Goal: Task Accomplishment & Management: Use online tool/utility

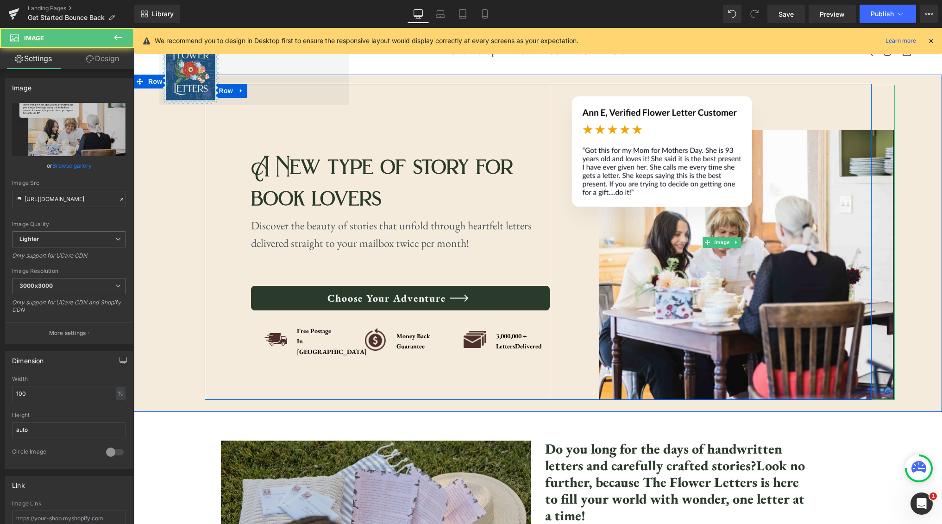
click at [658, 243] on img at bounding box center [721, 242] width 345 height 315
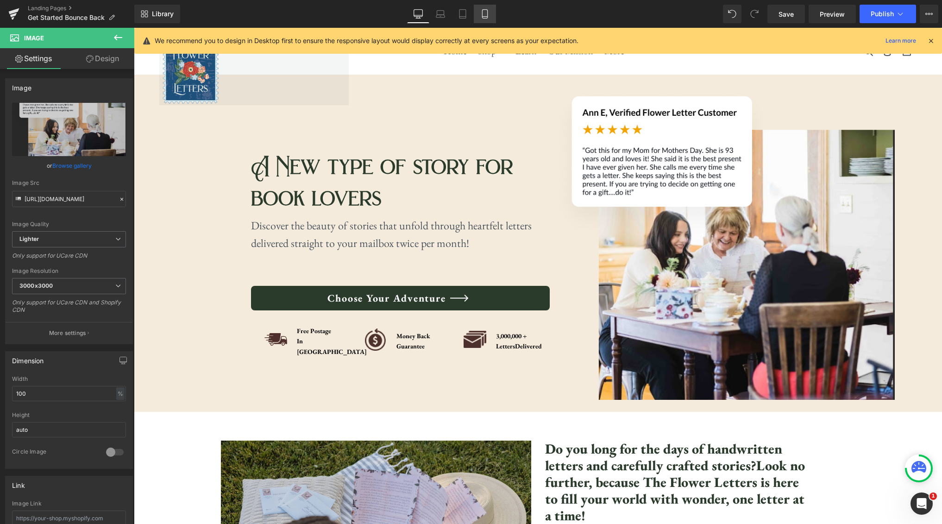
click at [487, 13] on icon at bounding box center [484, 14] width 5 height 9
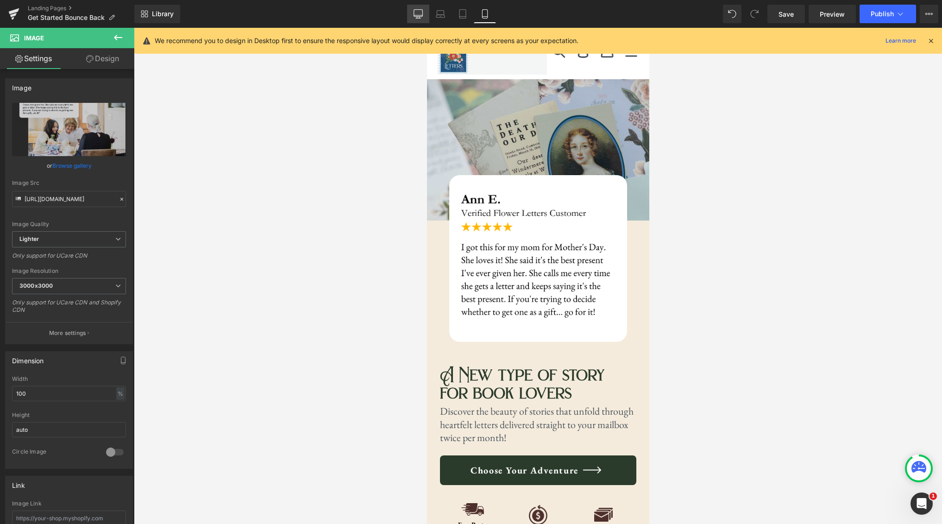
click at [418, 8] on link "Desktop" at bounding box center [418, 14] width 22 height 19
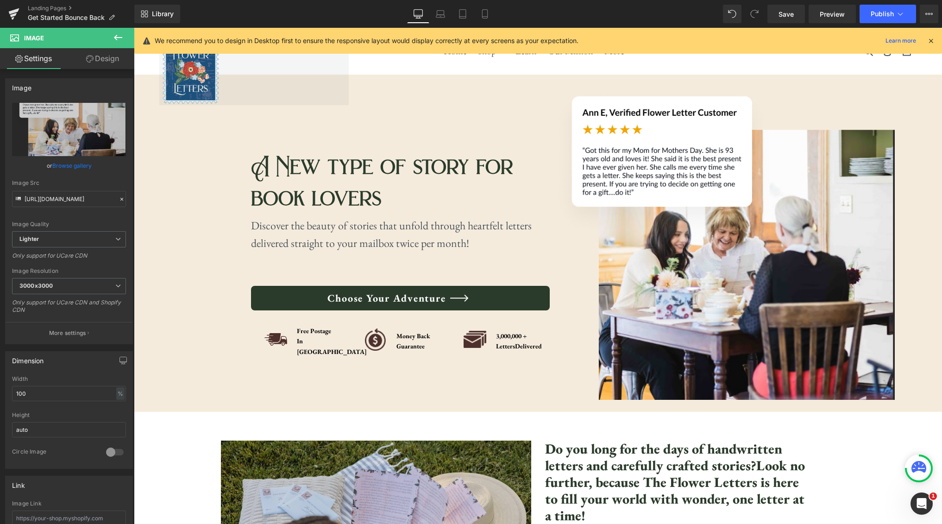
click at [120, 37] on icon at bounding box center [118, 38] width 8 height 6
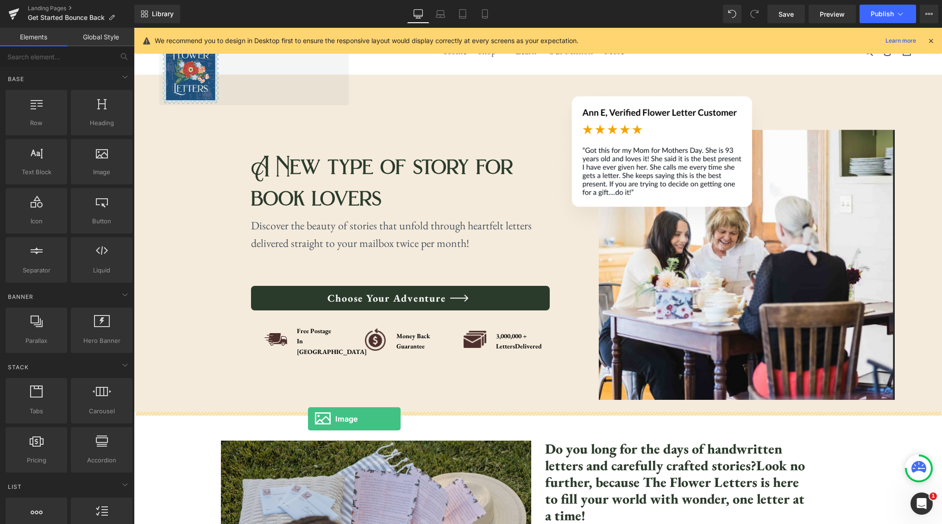
drag, startPoint x: 228, startPoint y: 187, endPoint x: 309, endPoint y: 417, distance: 244.3
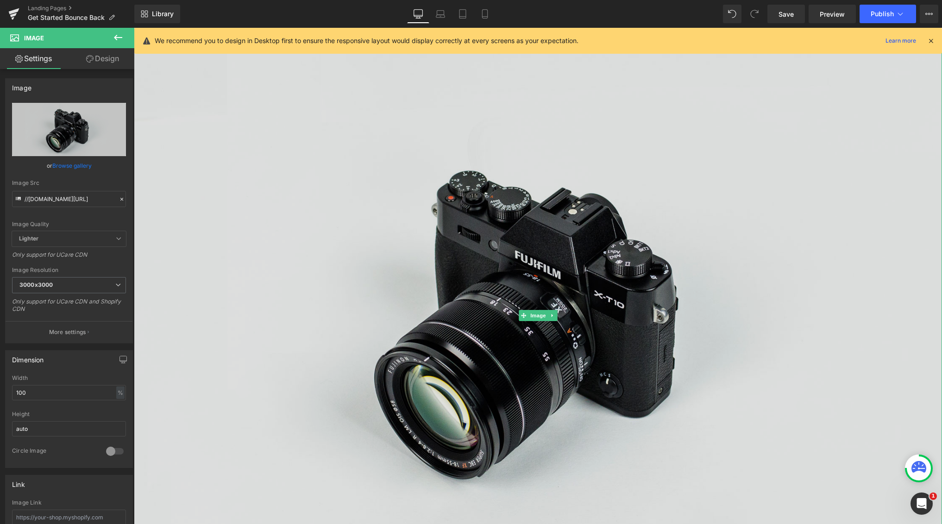
click at [456, 375] on img at bounding box center [538, 315] width 808 height 535
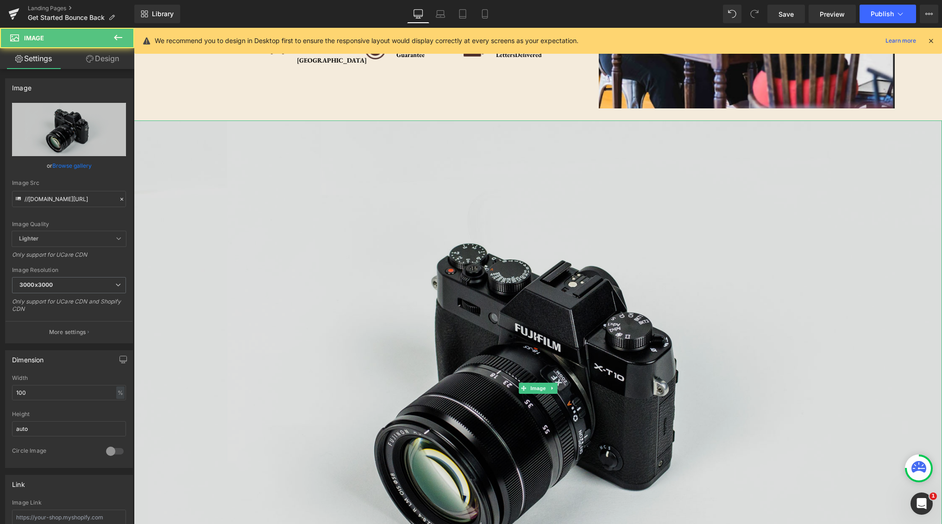
scroll to position [160, 0]
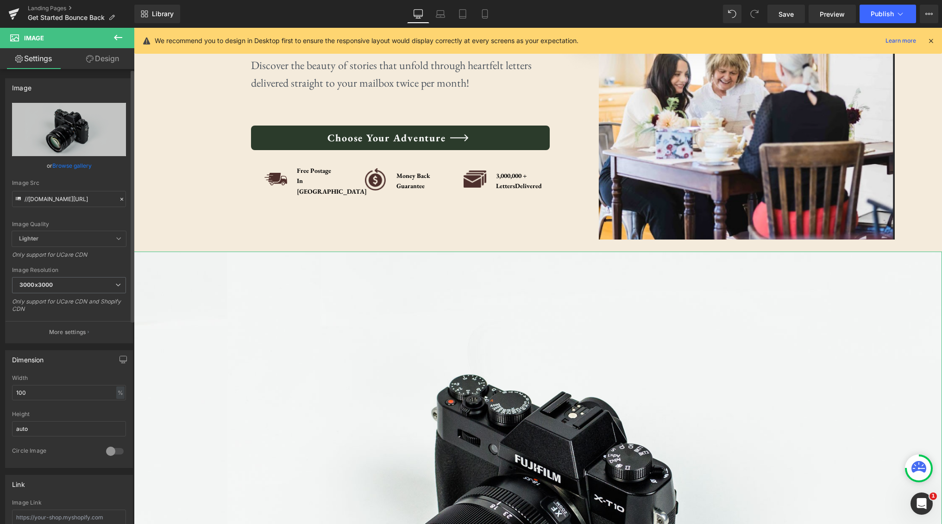
click at [57, 162] on link "Browse gallery" at bounding box center [71, 165] width 39 height 16
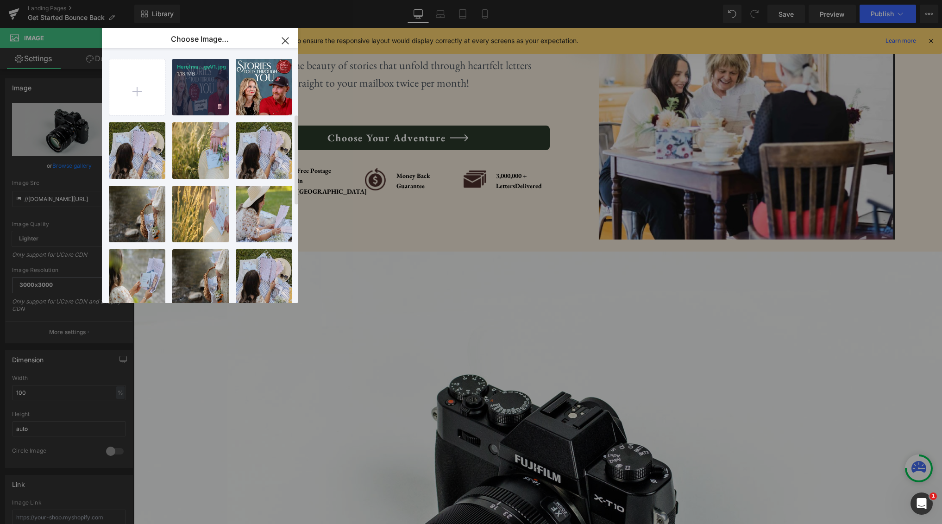
scroll to position [0, 0]
click at [138, 81] on input "file" at bounding box center [137, 87] width 56 height 56
type input "C:\fakepath\Blog Banner for Website Content.jpg"
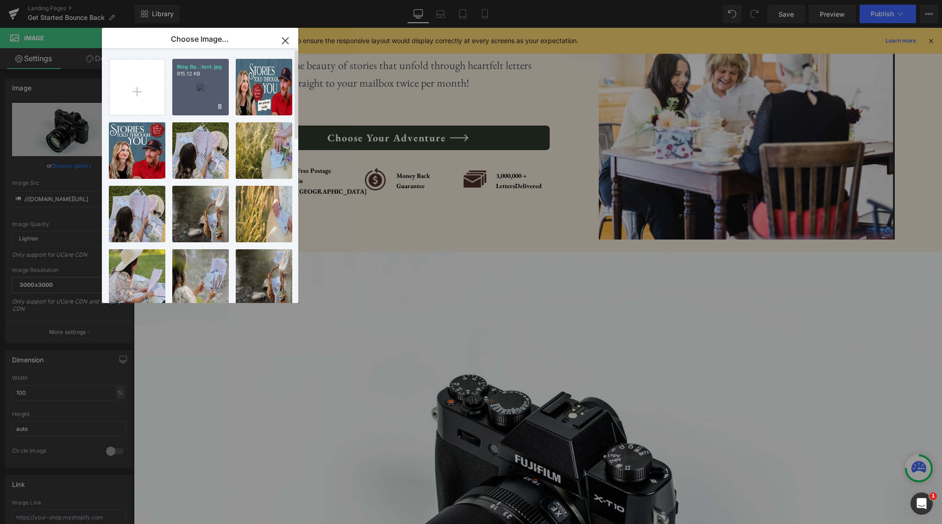
click at [195, 85] on div "Blog Ba...tent.jpg 915.12 KB" at bounding box center [200, 87] width 56 height 56
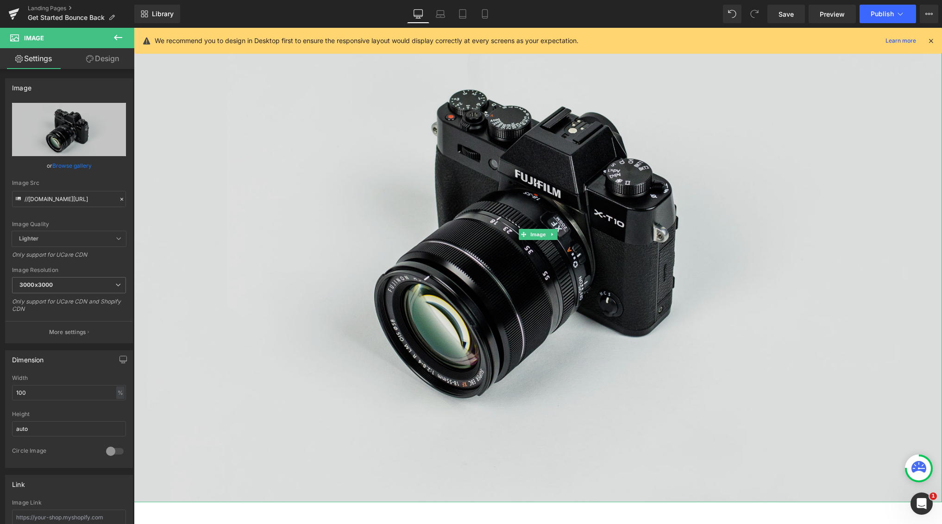
scroll to position [429, 0]
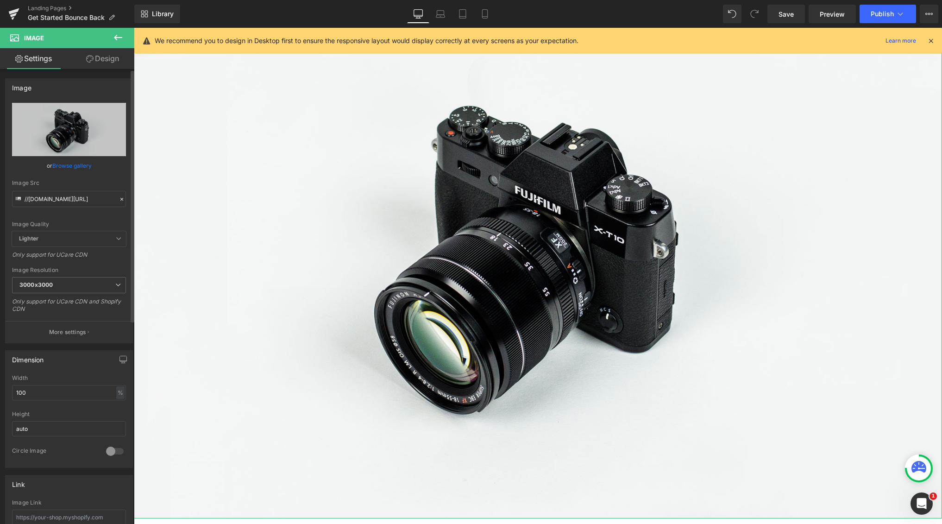
click at [85, 164] on link "Browse gallery" at bounding box center [71, 165] width 39 height 16
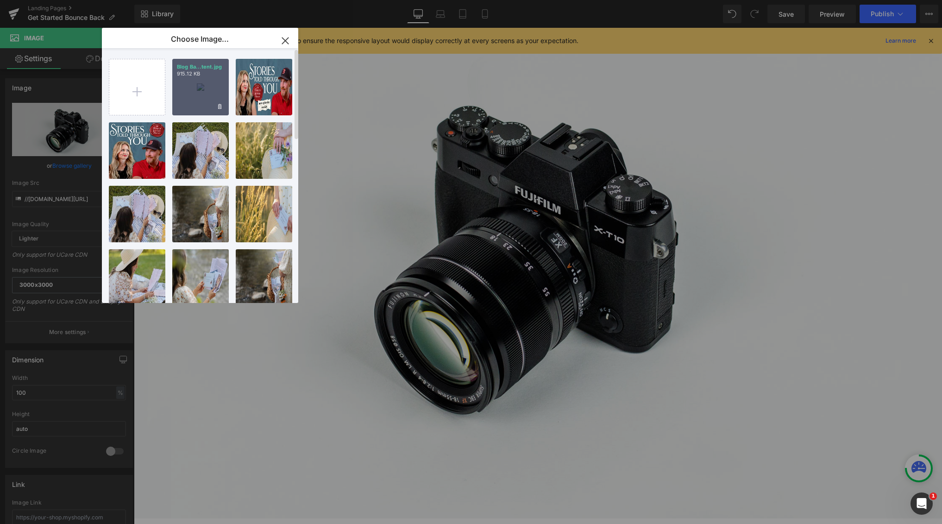
click at [188, 98] on div "Blog Ba...tent.jpg 915.12 KB" at bounding box center [200, 87] width 56 height 56
type input "[URL][DOMAIN_NAME]"
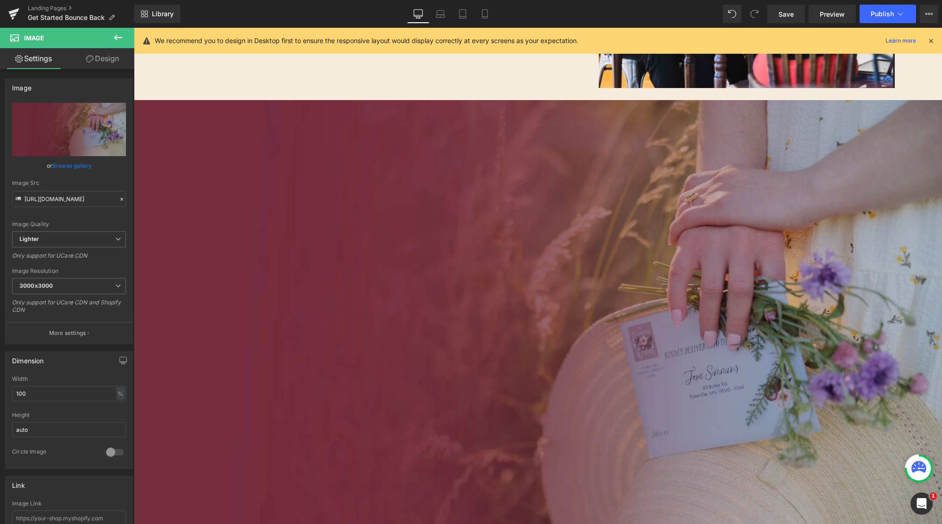
scroll to position [344, 0]
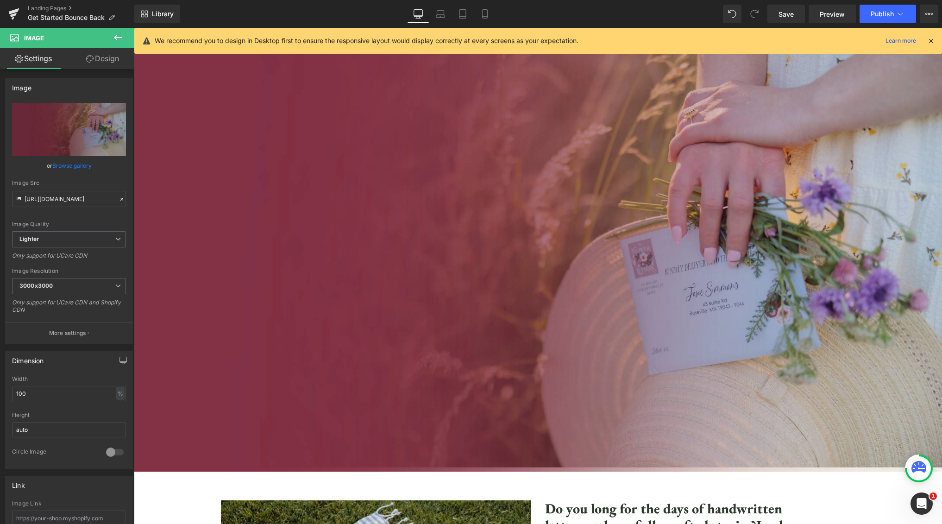
drag, startPoint x: 481, startPoint y: 13, endPoint x: 486, endPoint y: 41, distance: 27.7
click at [481, 13] on icon at bounding box center [484, 13] width 9 height 9
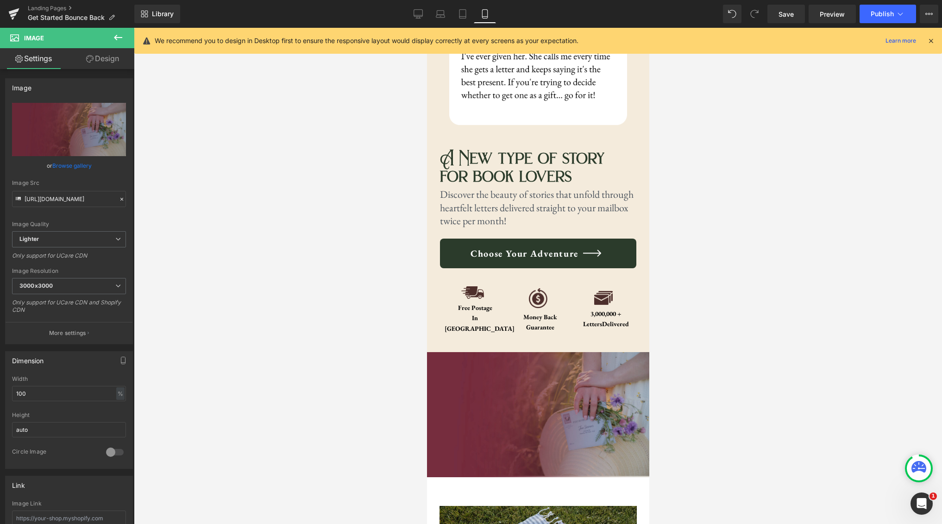
scroll to position [279, 0]
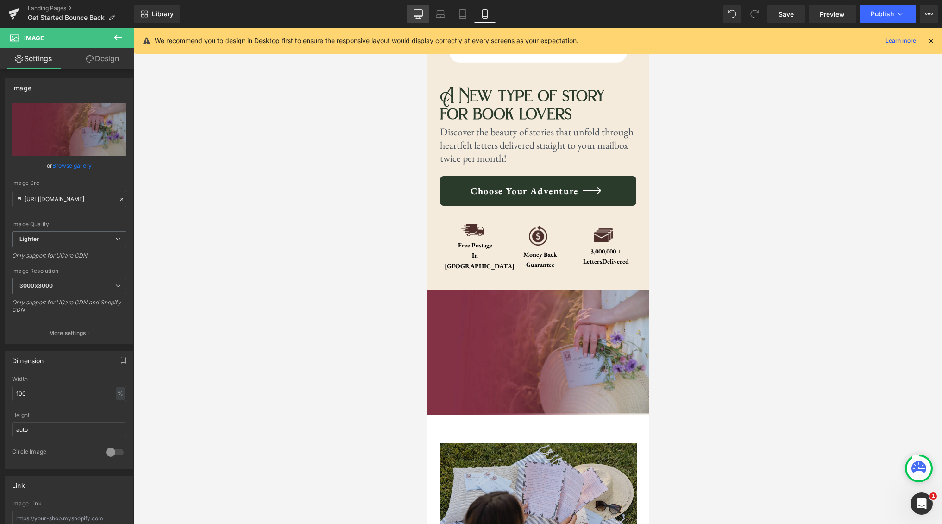
click at [425, 12] on link "Desktop" at bounding box center [418, 14] width 22 height 19
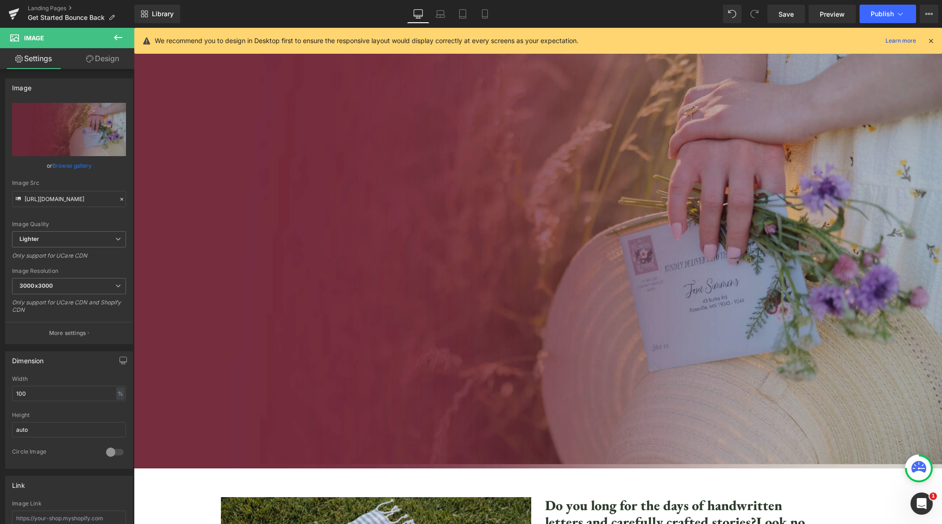
scroll to position [349, 0]
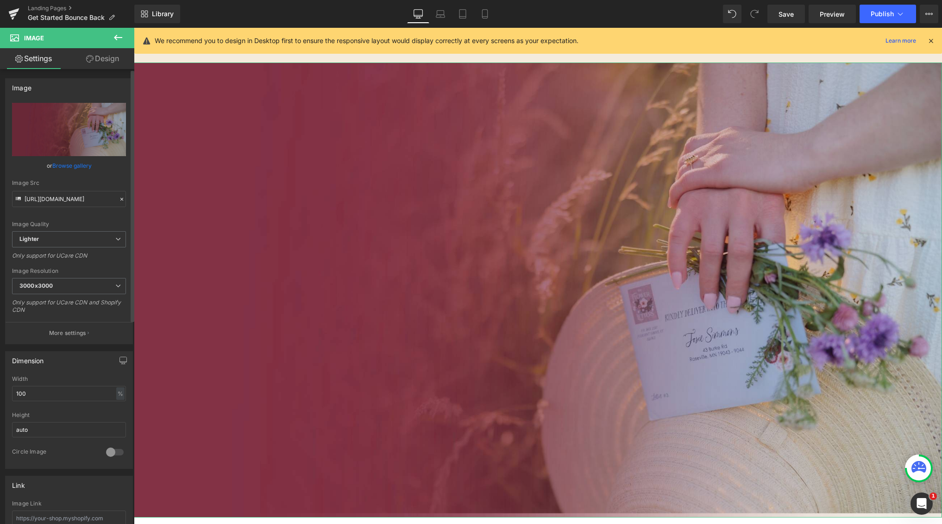
click at [65, 163] on link "Browse gallery" at bounding box center [71, 165] width 39 height 16
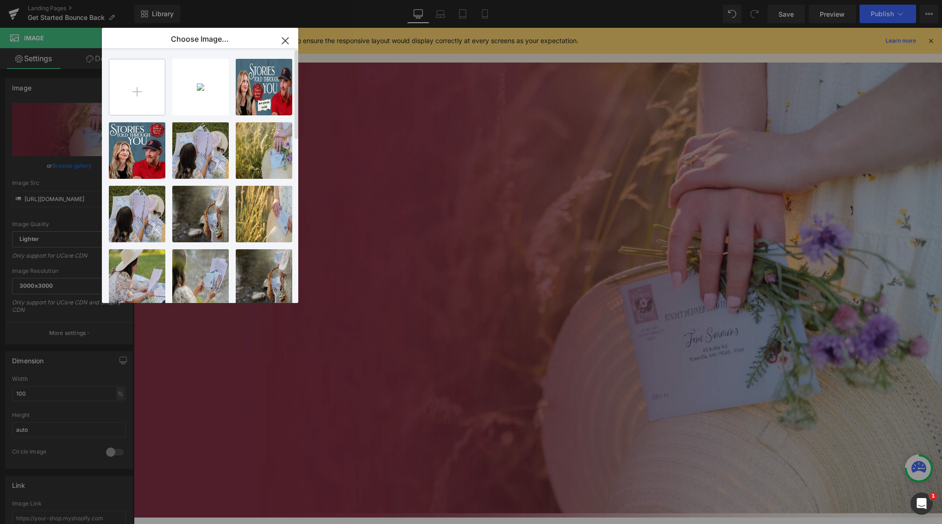
click at [139, 89] on input "file" at bounding box center [137, 87] width 56 height 56
type input "C:\fakepath\Blog Banner for Website Content (1).jpg"
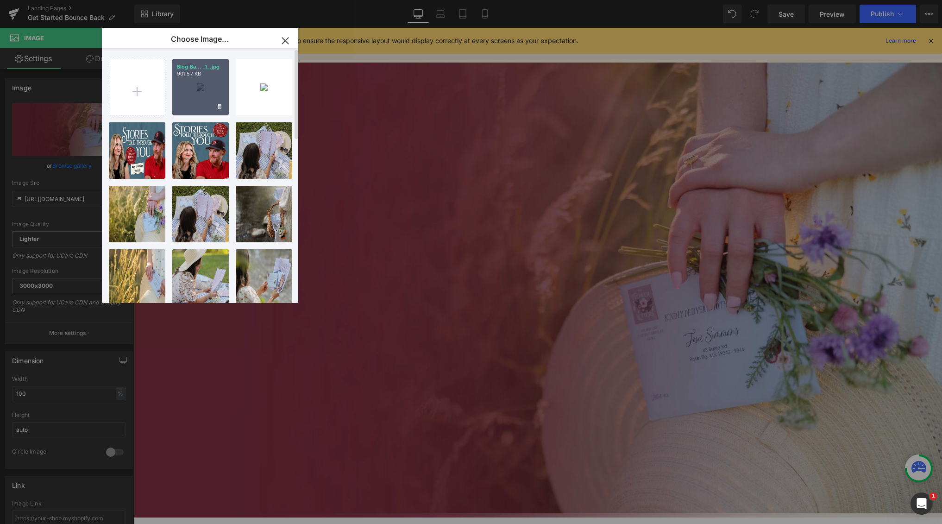
click at [194, 83] on div "Blog Ba... _1_.jpg 901.57 KB" at bounding box center [200, 87] width 56 height 56
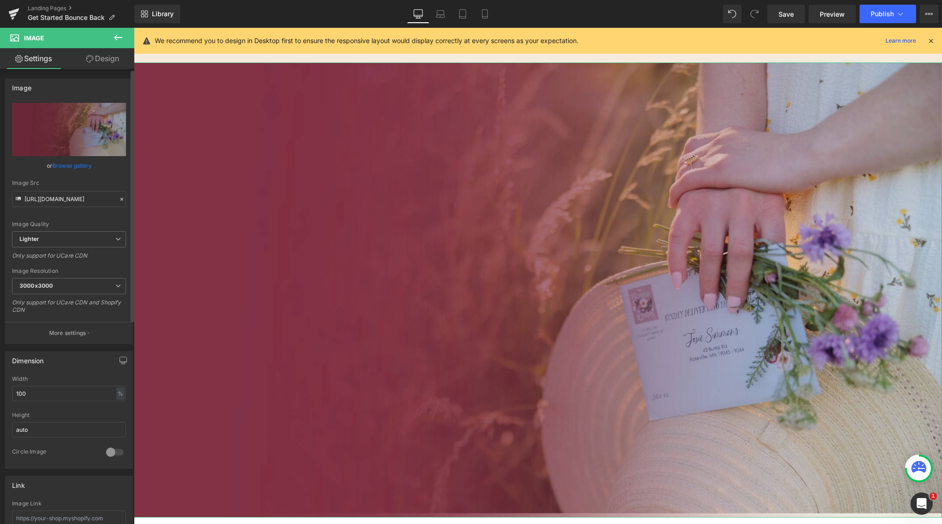
click at [69, 163] on link "Browse gallery" at bounding box center [71, 165] width 39 height 16
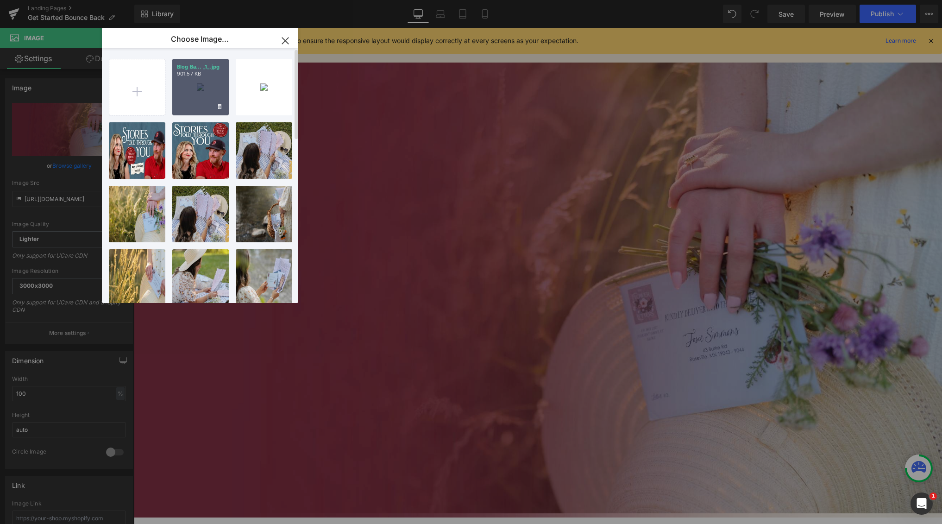
click at [205, 93] on div "Blog Ba... _1_.jpg 901.57 KB" at bounding box center [200, 87] width 56 height 56
type input "[URL][DOMAIN_NAME]"
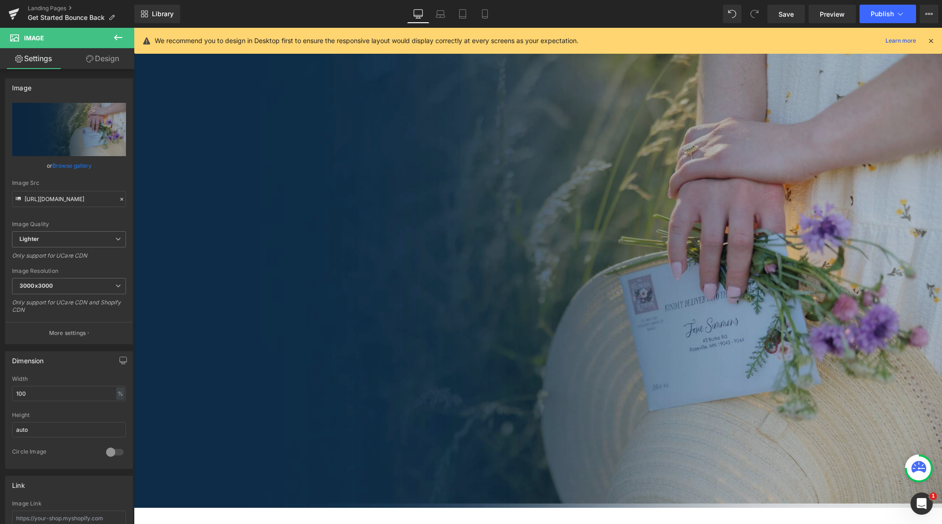
scroll to position [356, 0]
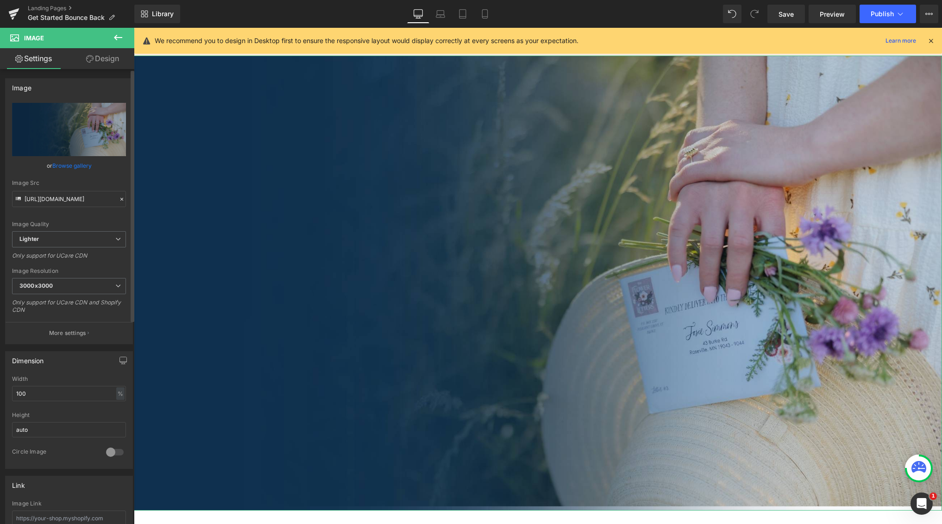
click at [60, 166] on link "Browse gallery" at bounding box center [71, 165] width 39 height 16
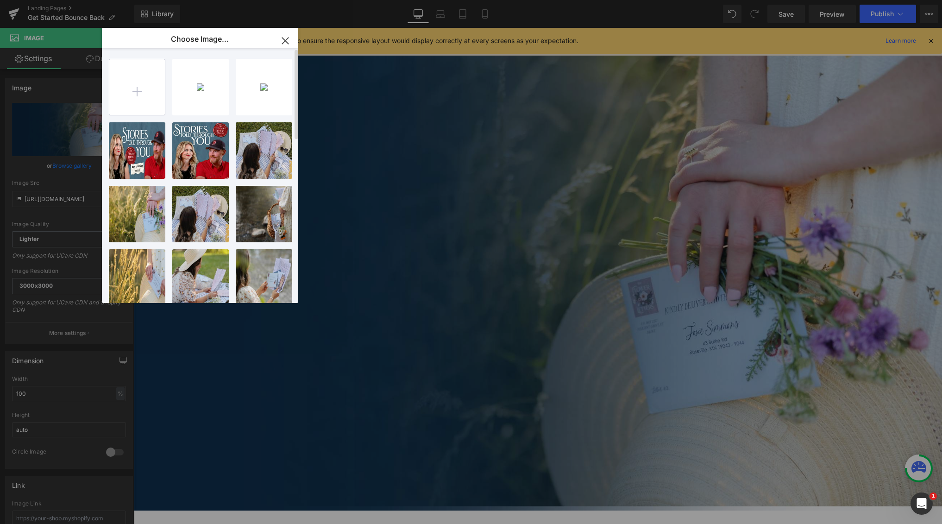
click at [134, 93] on input "file" at bounding box center [137, 87] width 56 height 56
type input "C:\fakepath\Blog Banner for Website Content (2).jpg"
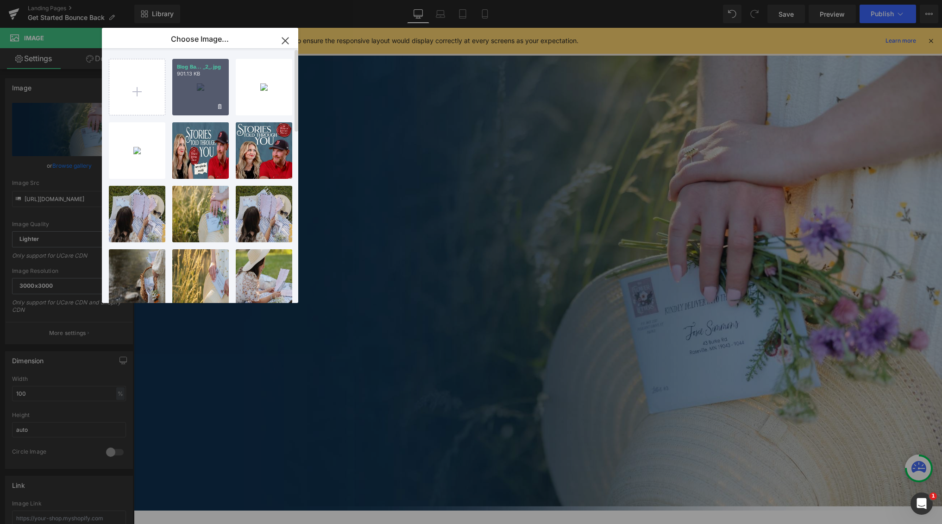
click at [204, 88] on div "Blog Ba... _2_.jpg 901.13 KB" at bounding box center [200, 87] width 56 height 56
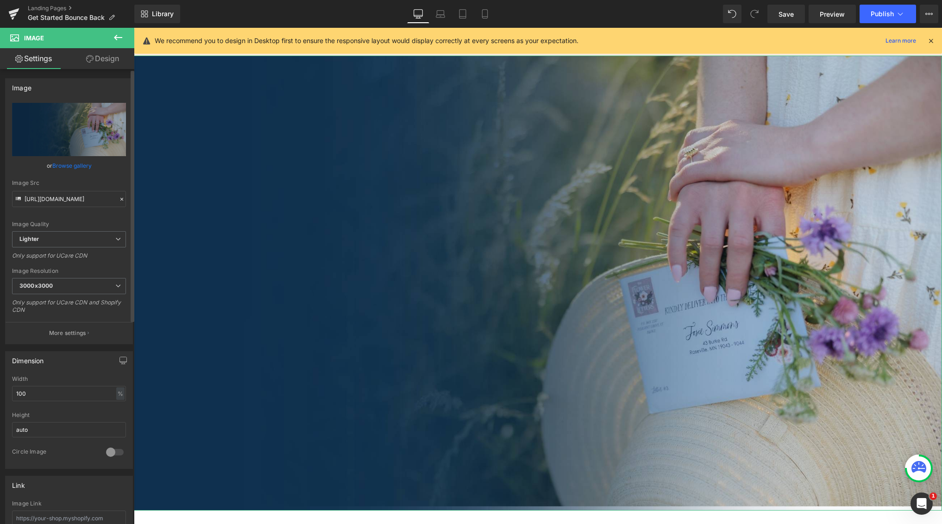
click at [80, 164] on link "Browse gallery" at bounding box center [71, 165] width 39 height 16
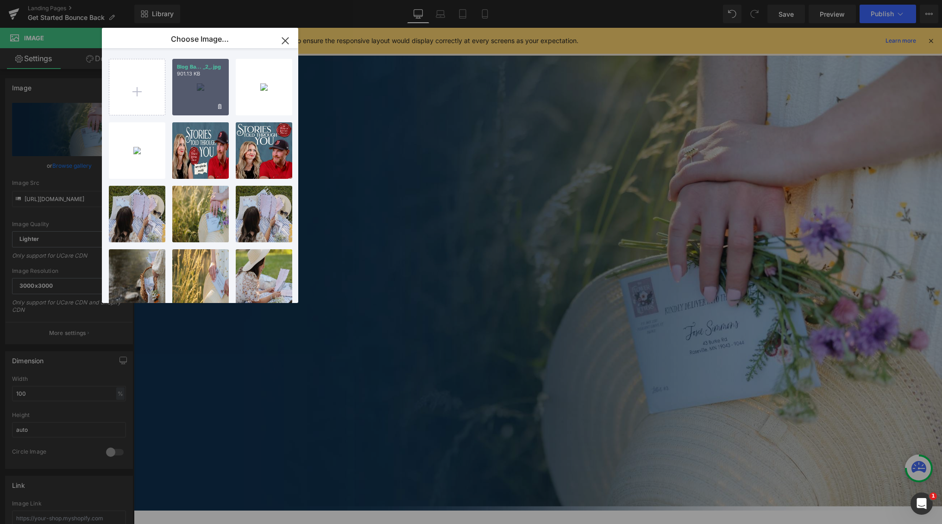
click at [204, 90] on div "Blog Ba... _2_.jpg 901.13 KB" at bounding box center [200, 87] width 56 height 56
type input "[URL][DOMAIN_NAME]"
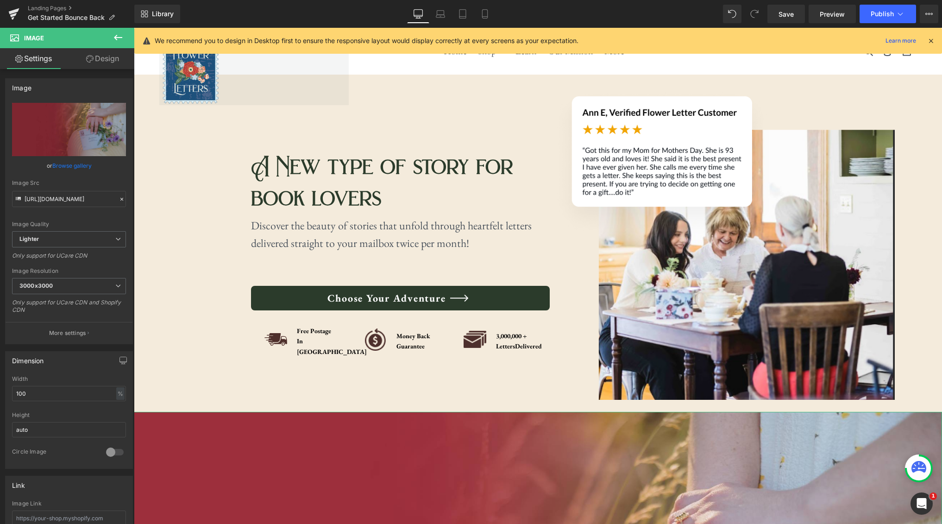
scroll to position [2, 0]
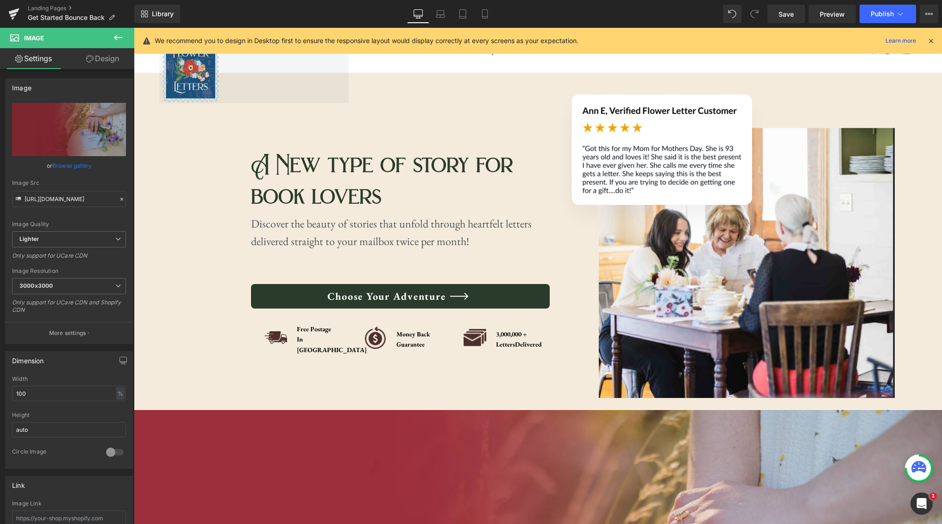
click at [120, 37] on icon at bounding box center [117, 37] width 11 height 11
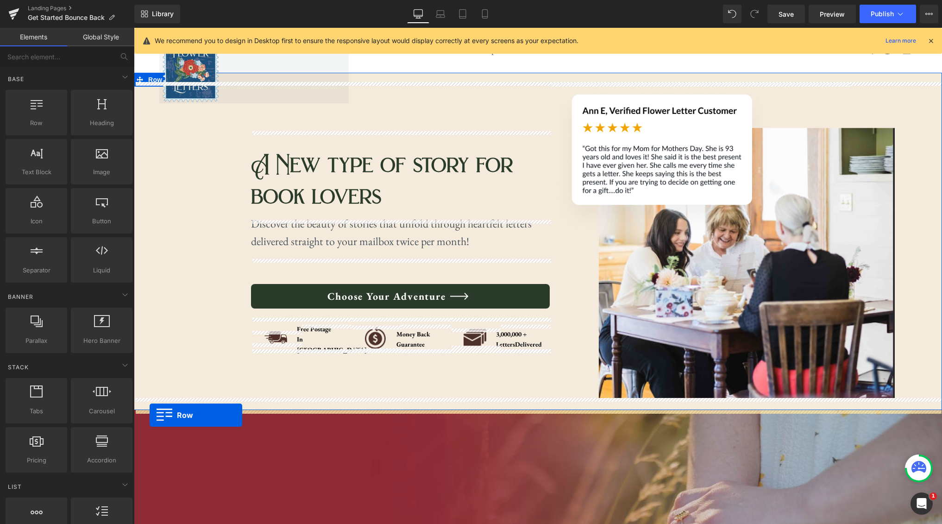
drag, startPoint x: 174, startPoint y: 148, endPoint x: 150, endPoint y: 415, distance: 267.8
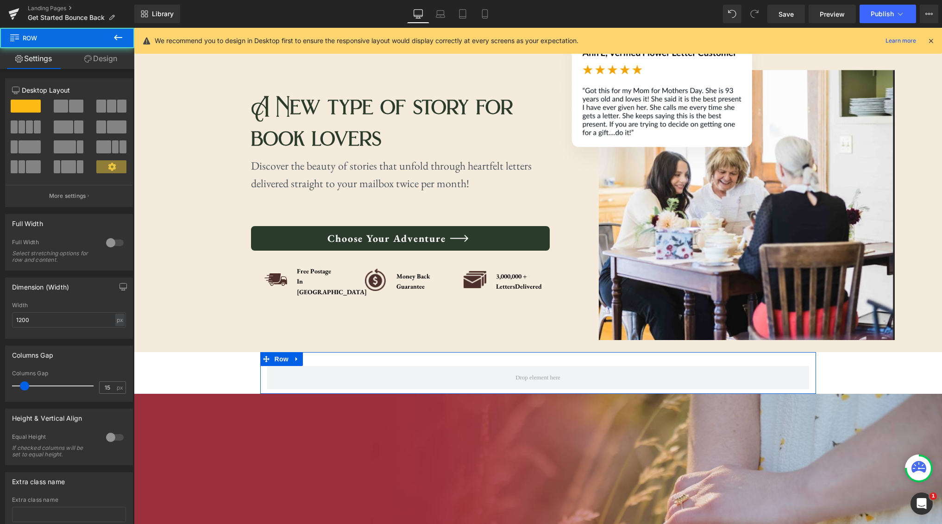
scroll to position [62, 0]
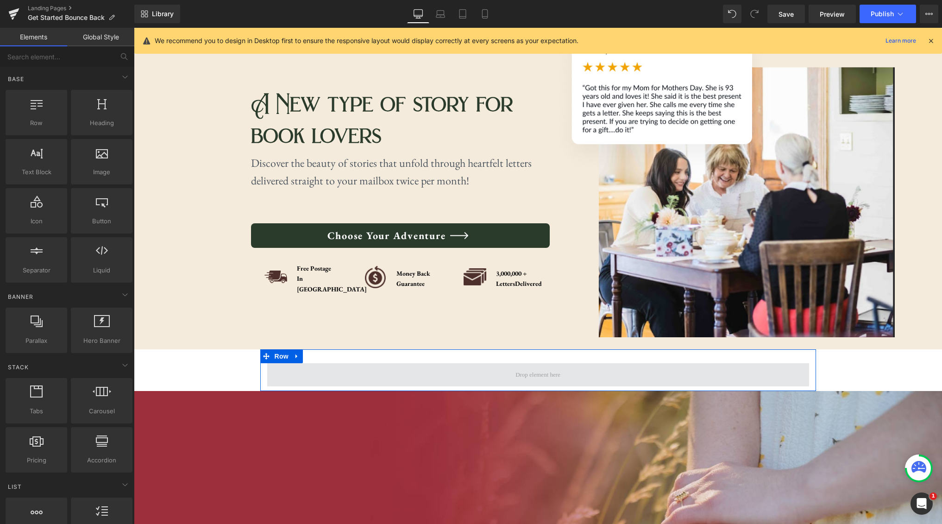
scroll to position [0, 0]
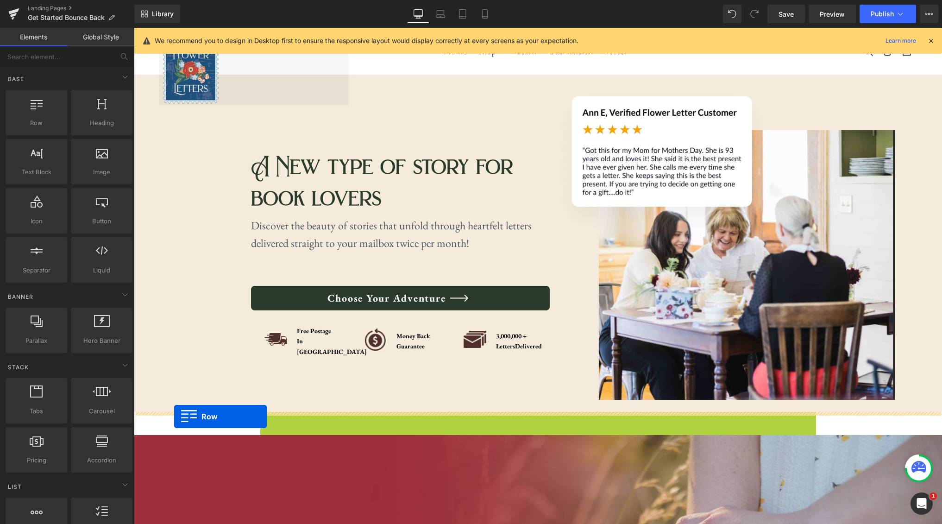
drag, startPoint x: 268, startPoint y: 418, endPoint x: 174, endPoint y: 416, distance: 94.0
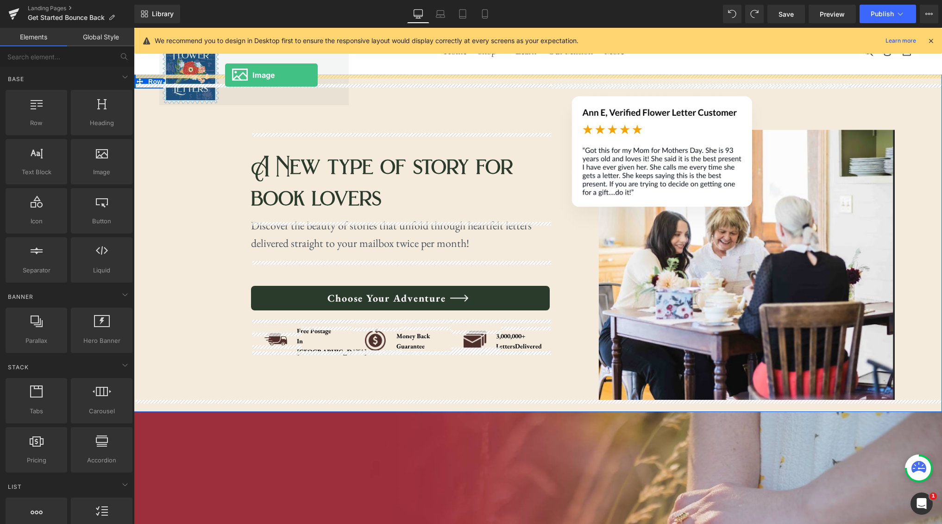
drag, startPoint x: 224, startPoint y: 194, endPoint x: 225, endPoint y: 75, distance: 119.4
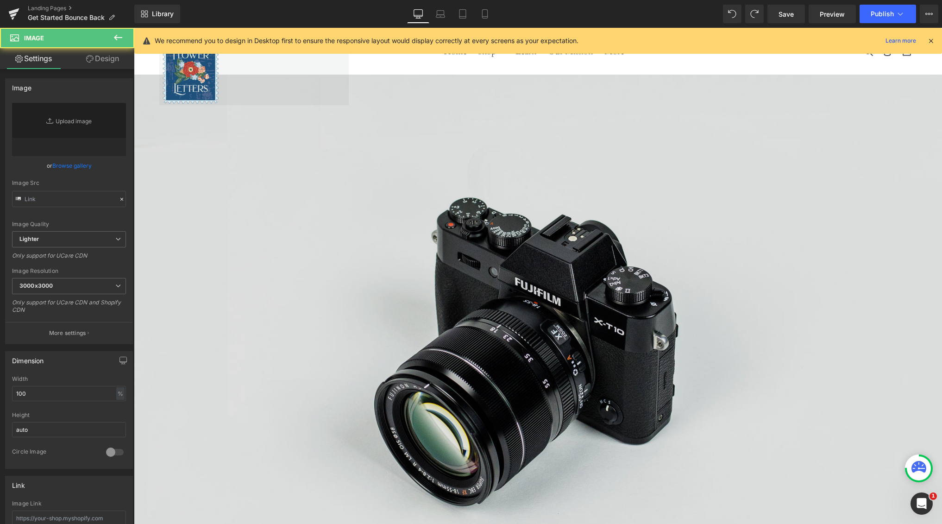
type input "//[DOMAIN_NAME][URL]"
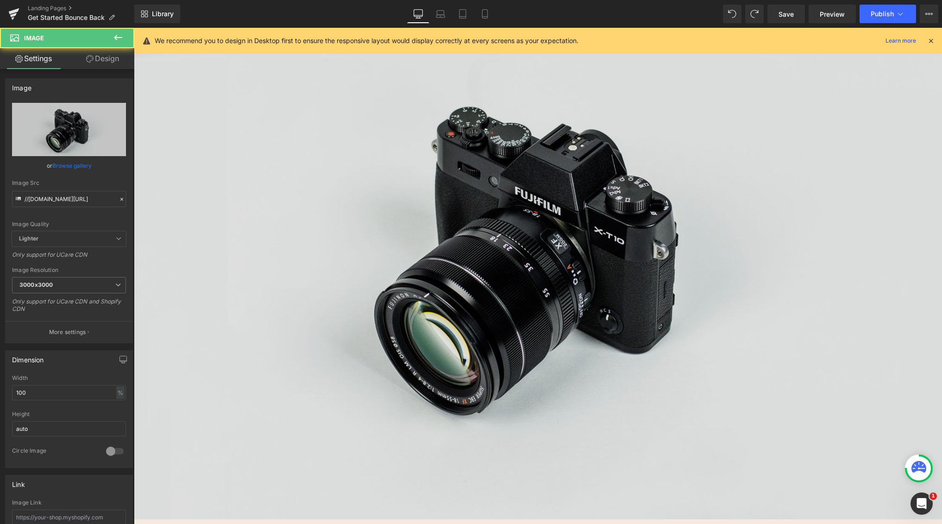
click at [488, 281] on img at bounding box center [538, 251] width 808 height 535
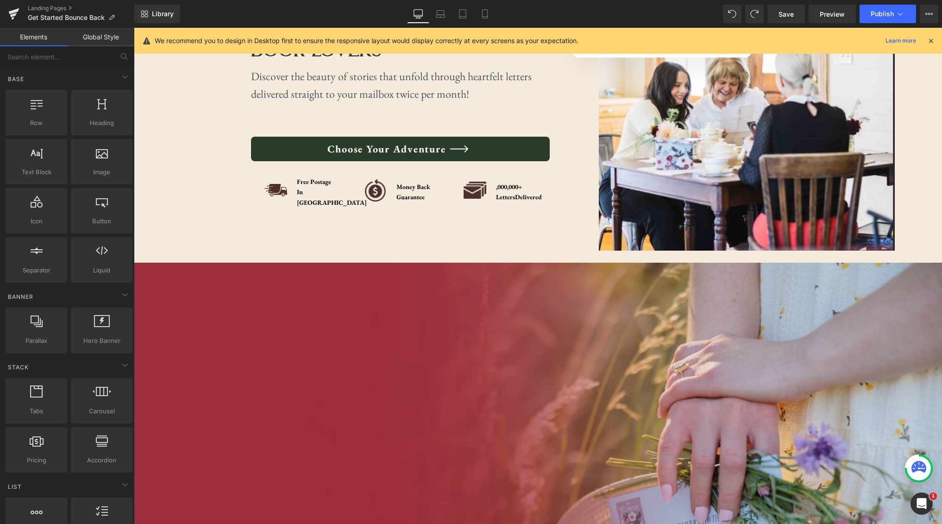
scroll to position [243, 0]
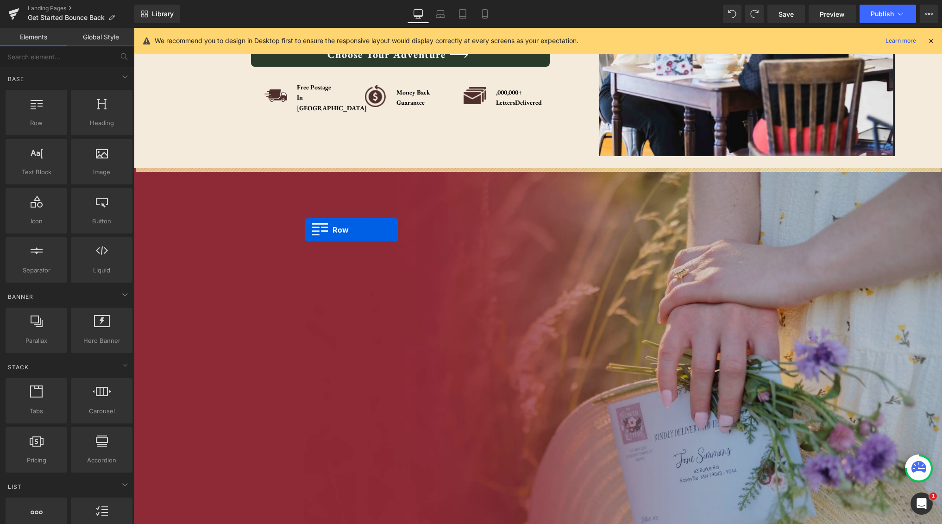
drag, startPoint x: 175, startPoint y: 138, endPoint x: 305, endPoint y: 230, distance: 158.7
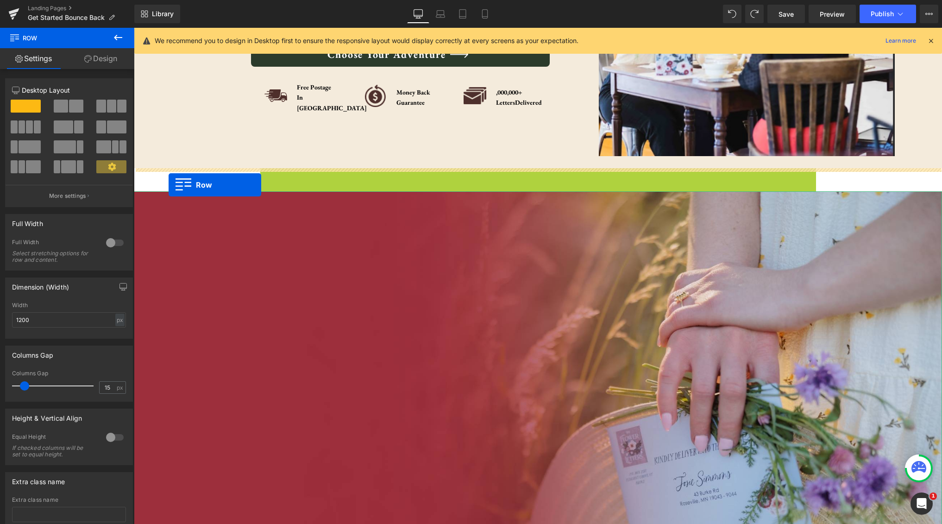
drag, startPoint x: 265, startPoint y: 173, endPoint x: 168, endPoint y: 185, distance: 97.5
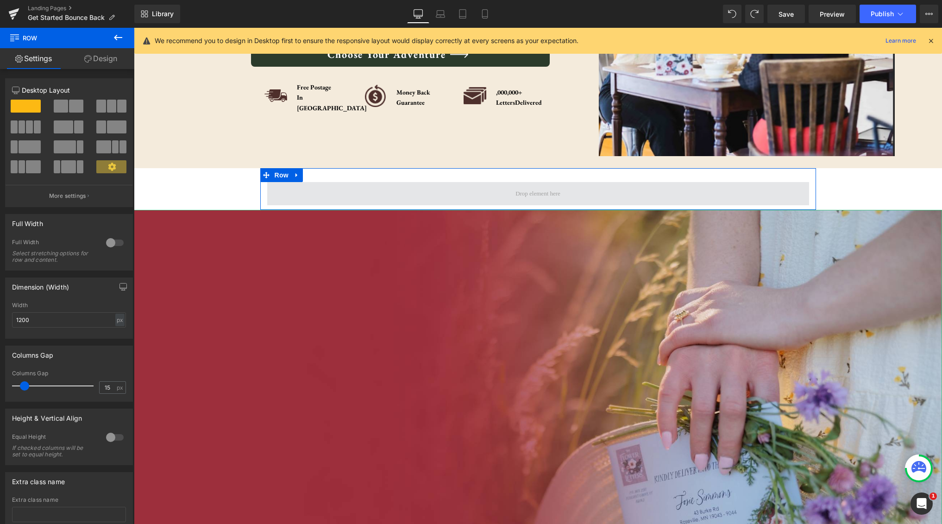
click at [395, 187] on span at bounding box center [538, 193] width 542 height 23
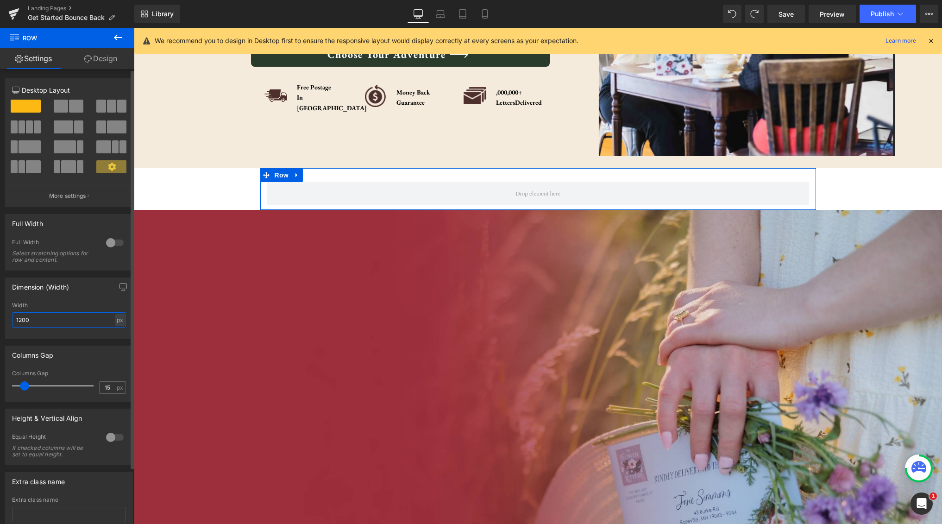
click at [71, 318] on input "1200" at bounding box center [69, 319] width 114 height 15
click at [301, 177] on link at bounding box center [297, 175] width 12 height 14
click at [322, 176] on icon at bounding box center [321, 175] width 6 height 7
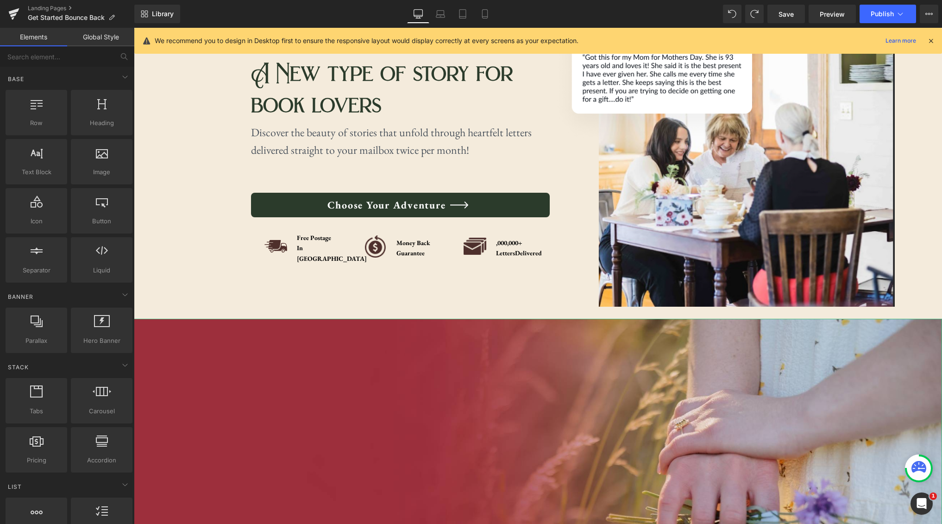
scroll to position [0, 0]
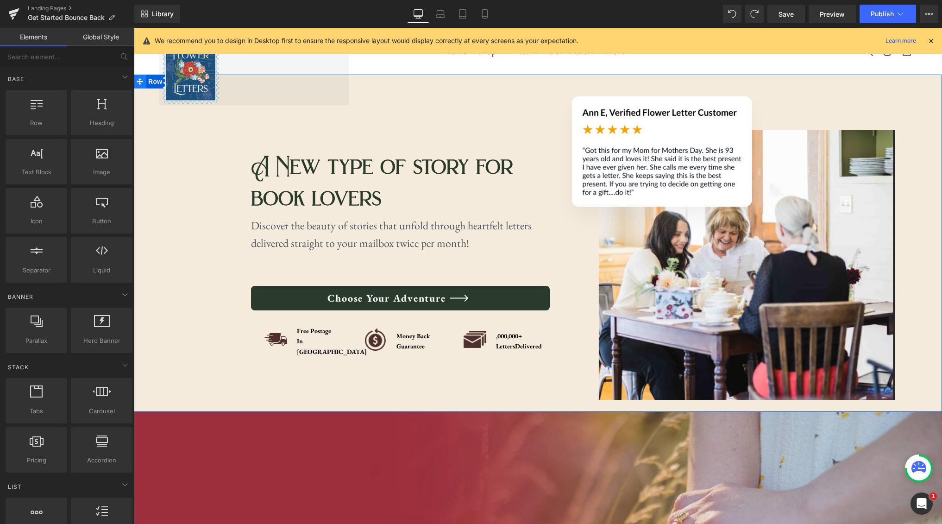
click at [139, 81] on icon at bounding box center [140, 81] width 6 height 6
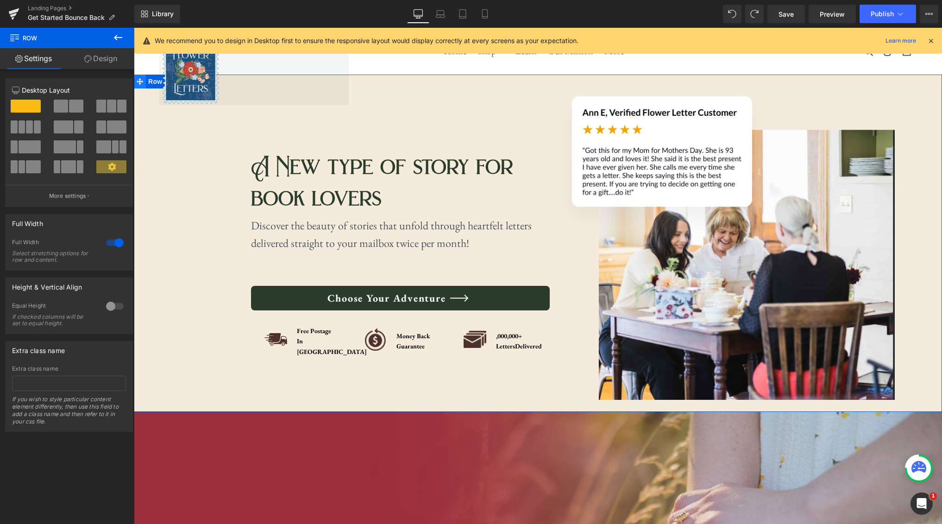
click at [138, 81] on icon at bounding box center [140, 81] width 6 height 6
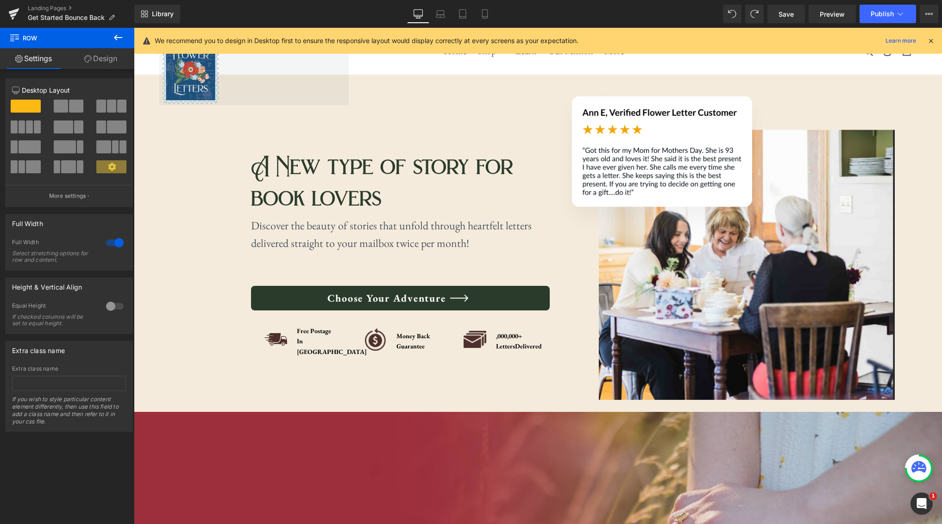
click at [115, 39] on icon at bounding box center [117, 37] width 11 height 11
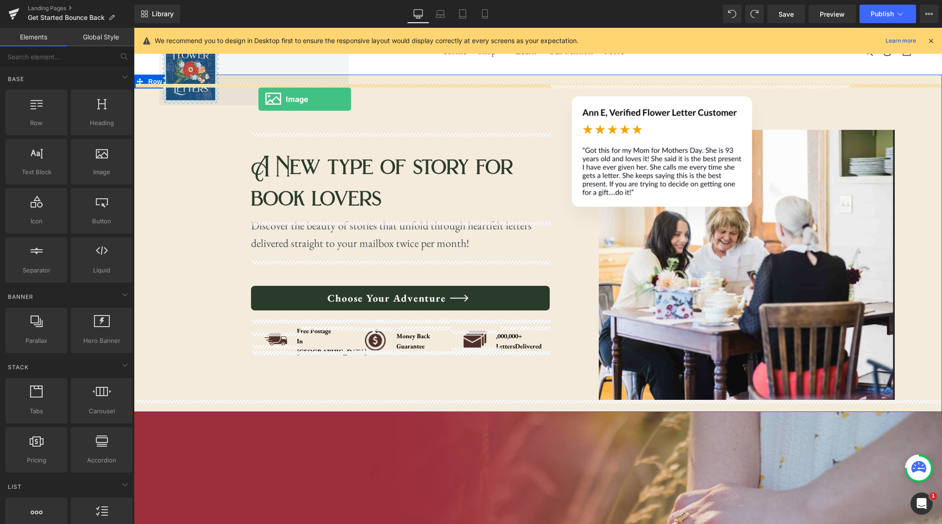
drag, startPoint x: 237, startPoint y: 200, endPoint x: 258, endPoint y: 99, distance: 102.6
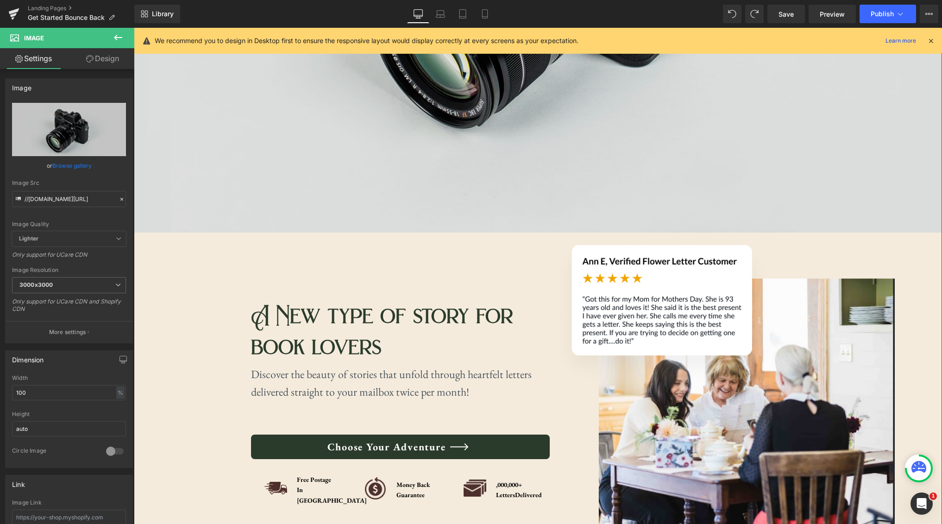
scroll to position [356, 0]
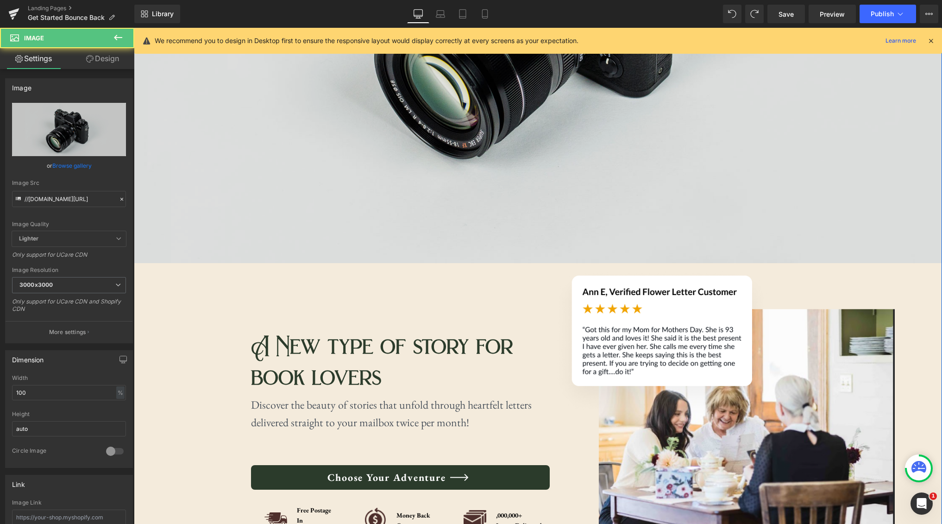
drag, startPoint x: 281, startPoint y: 179, endPoint x: 281, endPoint y: 190, distance: 11.1
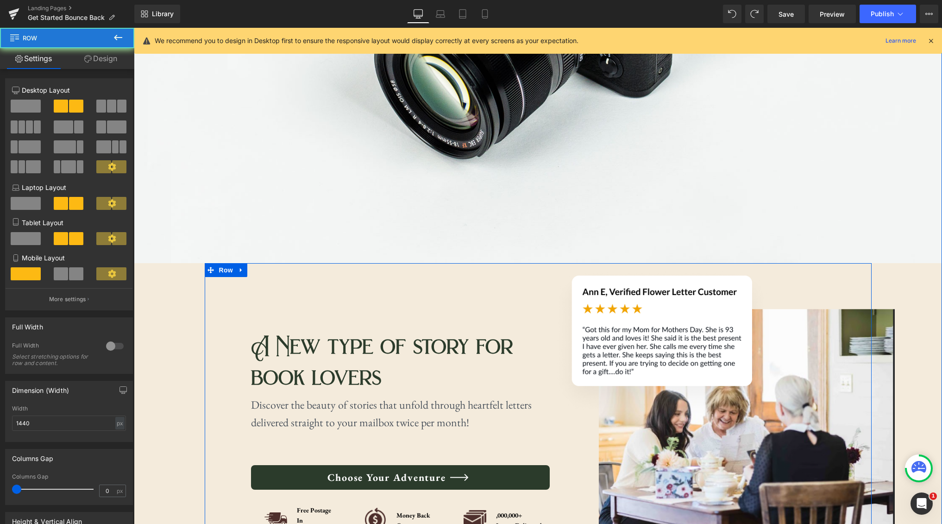
click at [256, 270] on div "A New type of story for book lovers Heading Discover the beauty of stories that…" at bounding box center [400, 421] width 299 height 315
click at [245, 270] on link at bounding box center [241, 270] width 12 height 14
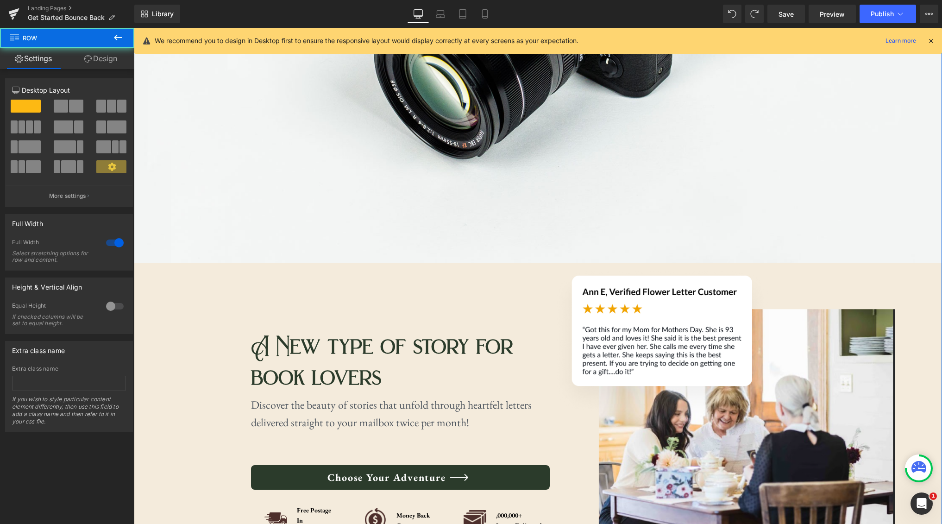
click at [162, 287] on div "Image Image Image A New type of story for book lovers Heading Discover the beau…" at bounding box center [538, 153] width 808 height 851
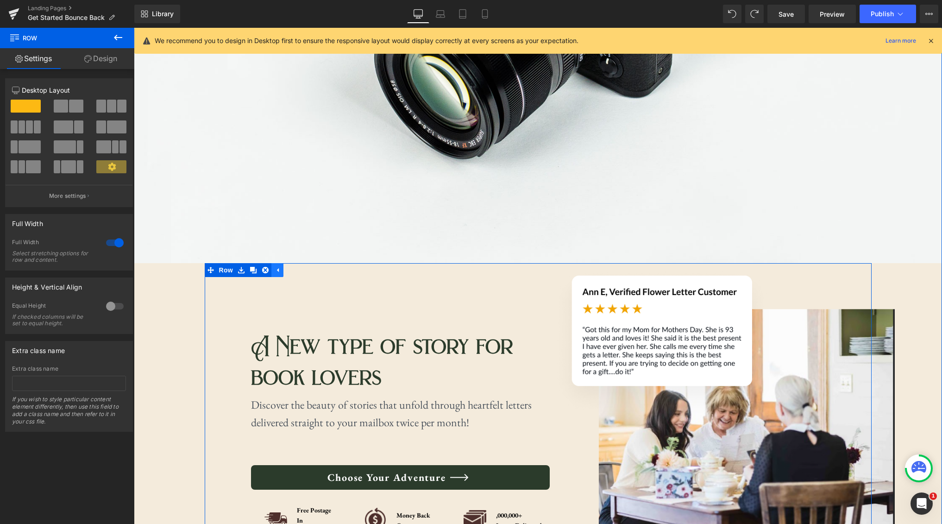
click at [281, 271] on link at bounding box center [277, 270] width 12 height 14
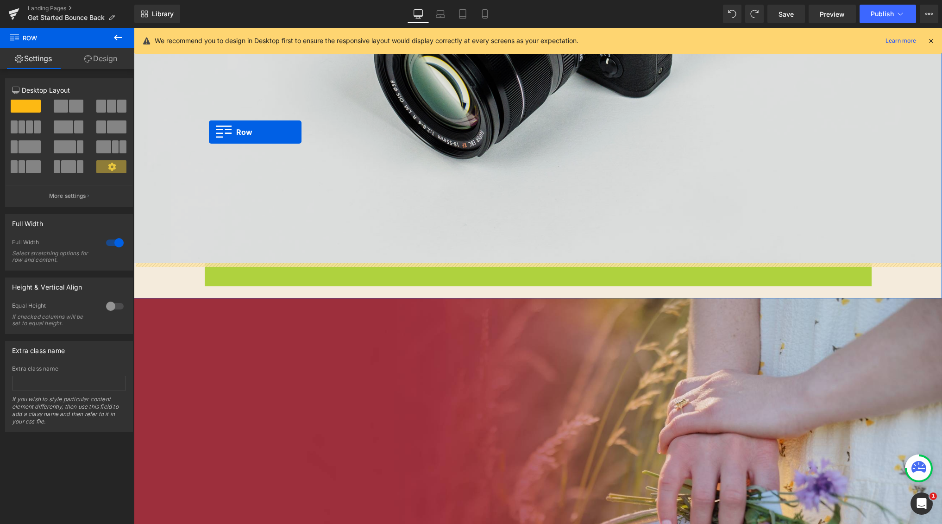
drag, startPoint x: 210, startPoint y: 268, endPoint x: 209, endPoint y: 132, distance: 136.6
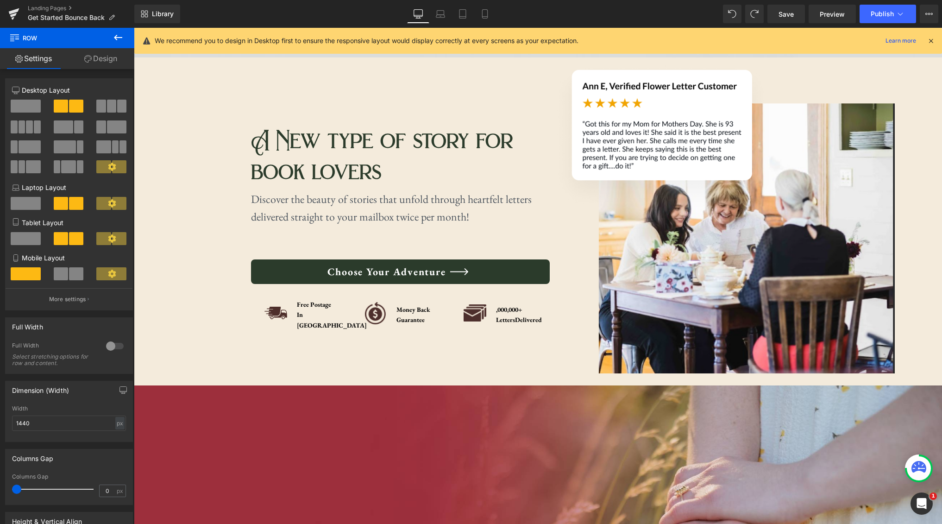
scroll to position [576, 0]
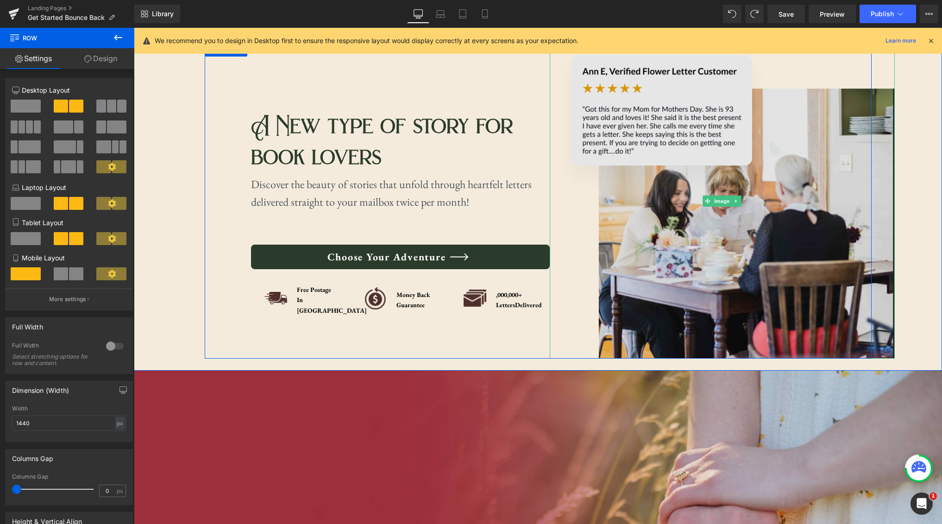
click at [580, 252] on img at bounding box center [721, 201] width 345 height 315
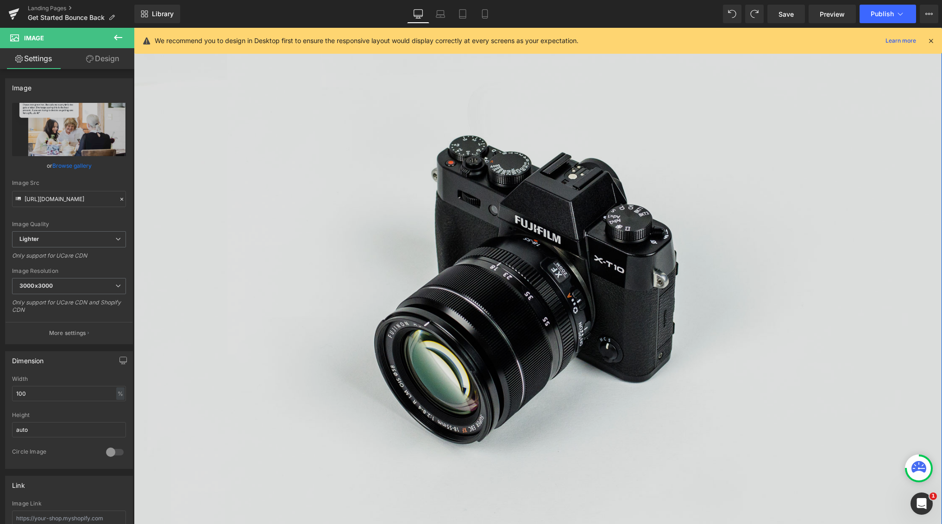
scroll to position [0, 0]
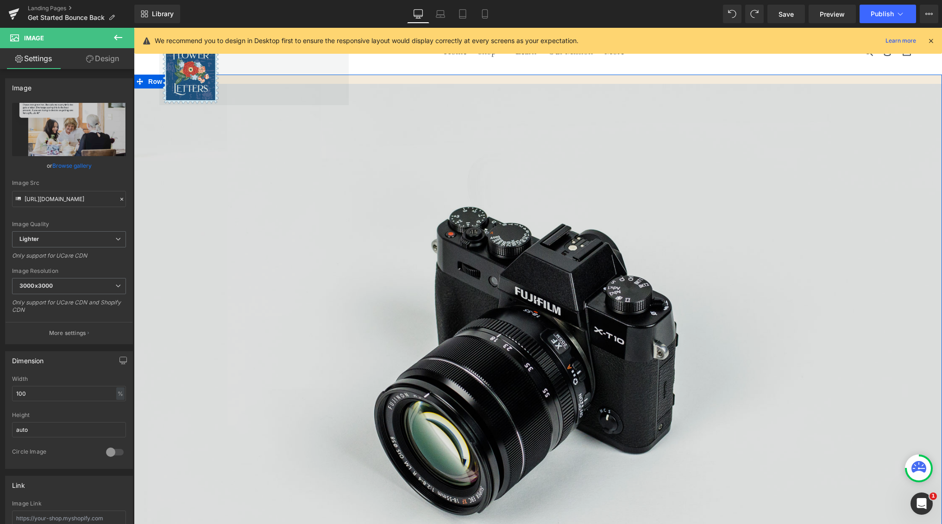
click at [478, 216] on img at bounding box center [538, 351] width 808 height 535
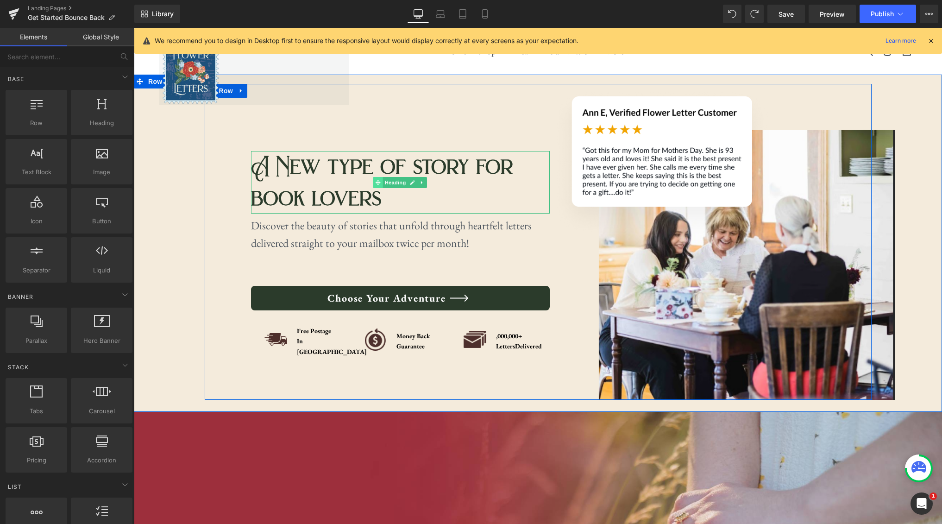
click at [377, 185] on icon at bounding box center [377, 182] width 5 height 5
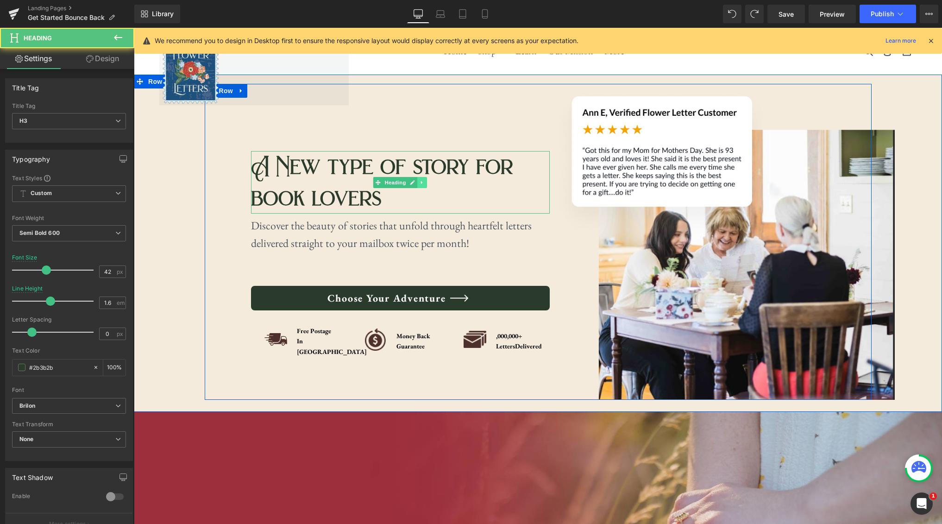
click at [421, 184] on icon at bounding box center [421, 182] width 1 height 3
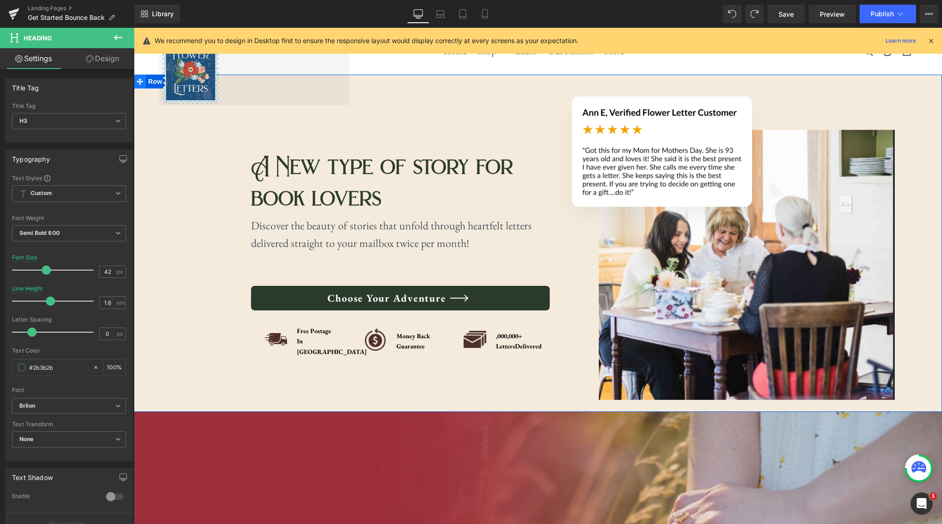
click at [141, 82] on icon at bounding box center [140, 81] width 6 height 6
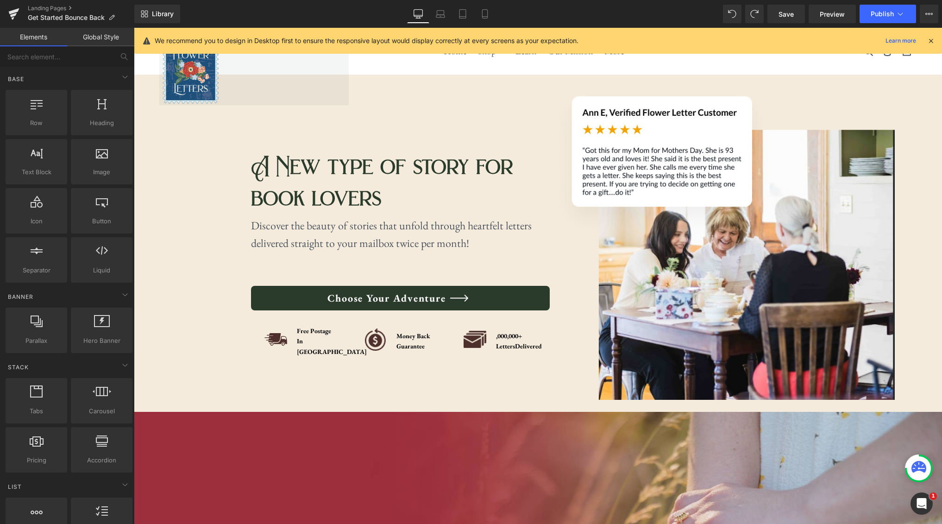
click at [168, 81] on img at bounding box center [190, 70] width 62 height 70
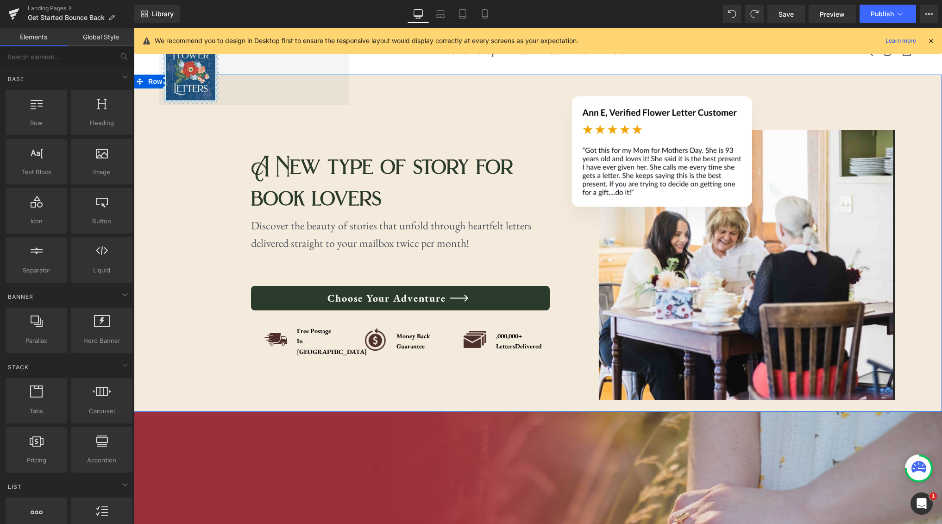
click at [917, 122] on div "Image Image A New type of story for book lovers Heading Discover the beauty of …" at bounding box center [538, 242] width 808 height 316
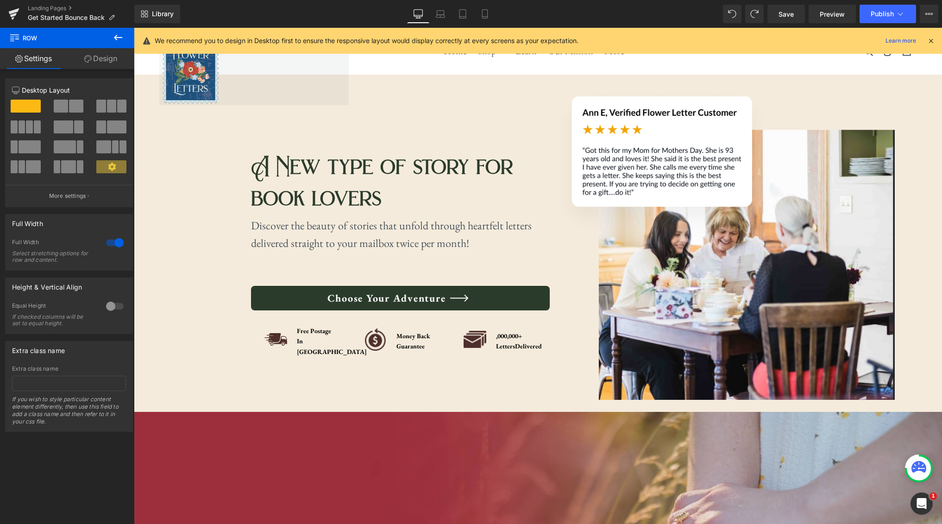
click at [927, 39] on icon at bounding box center [930, 41] width 8 height 8
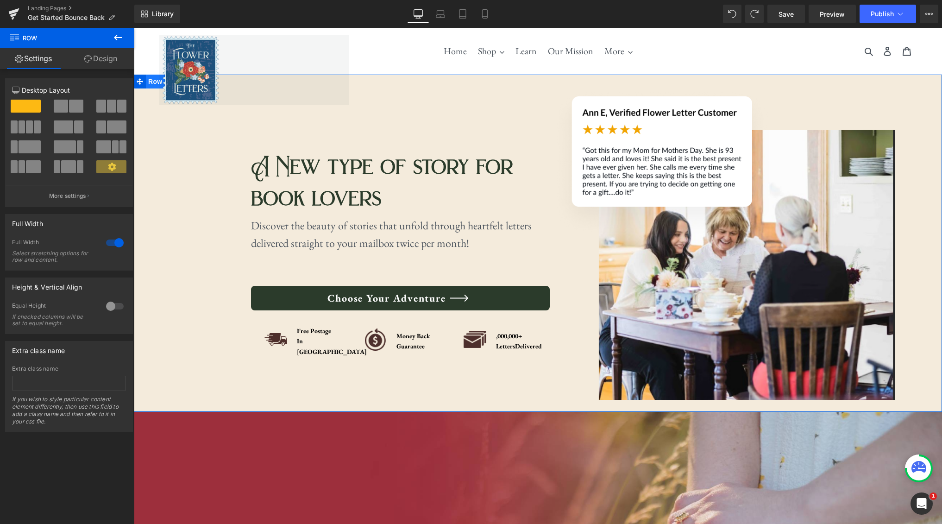
click at [152, 81] on span "Row" at bounding box center [155, 82] width 19 height 14
click at [93, 55] on link "Design" at bounding box center [100, 58] width 67 height 21
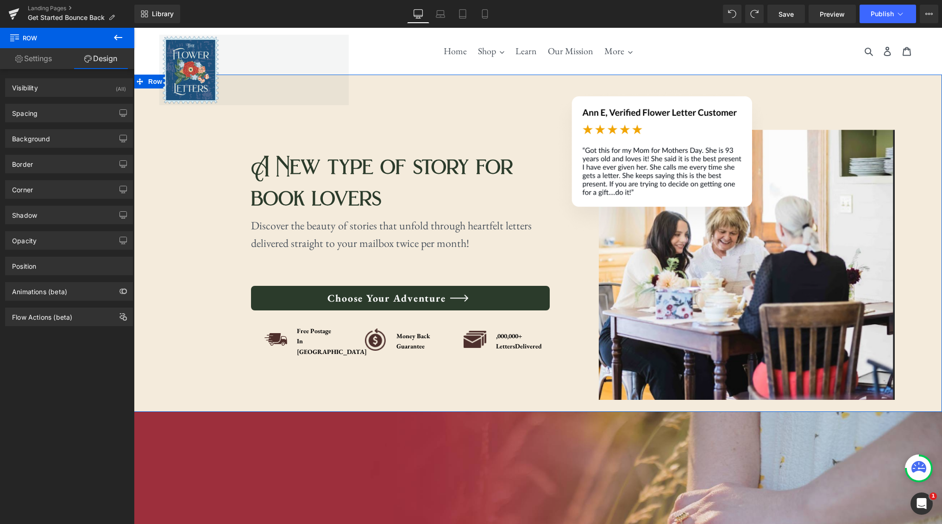
click at [43, 62] on link "Settings" at bounding box center [33, 58] width 67 height 21
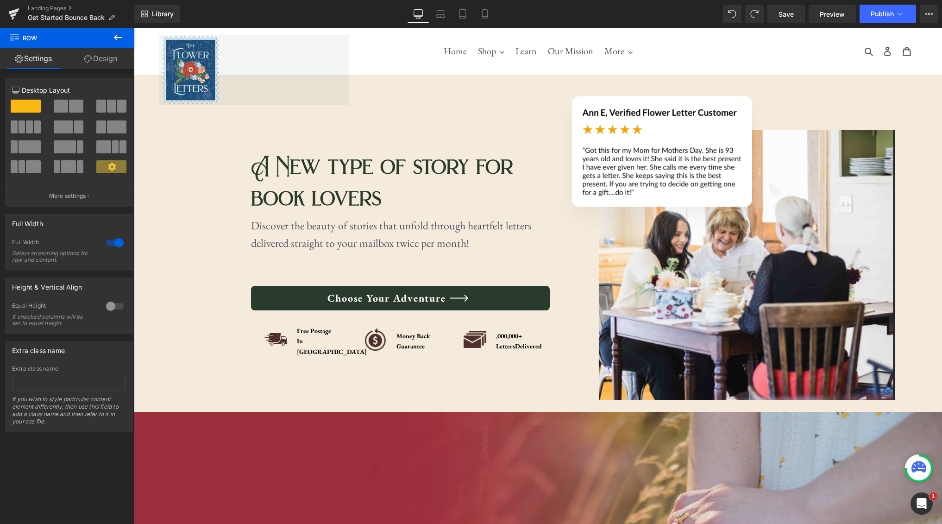
click at [120, 37] on icon at bounding box center [118, 38] width 8 height 6
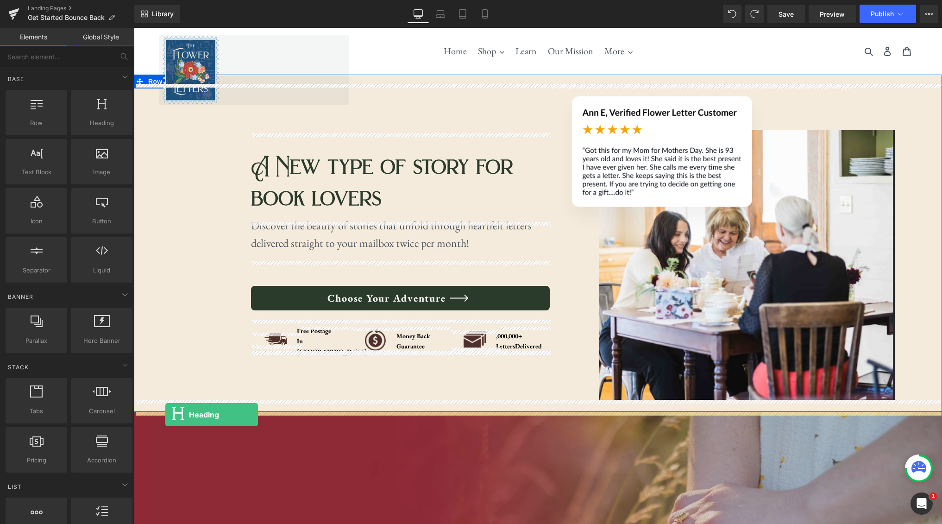
drag, startPoint x: 235, startPoint y: 135, endPoint x: 165, endPoint y: 414, distance: 287.6
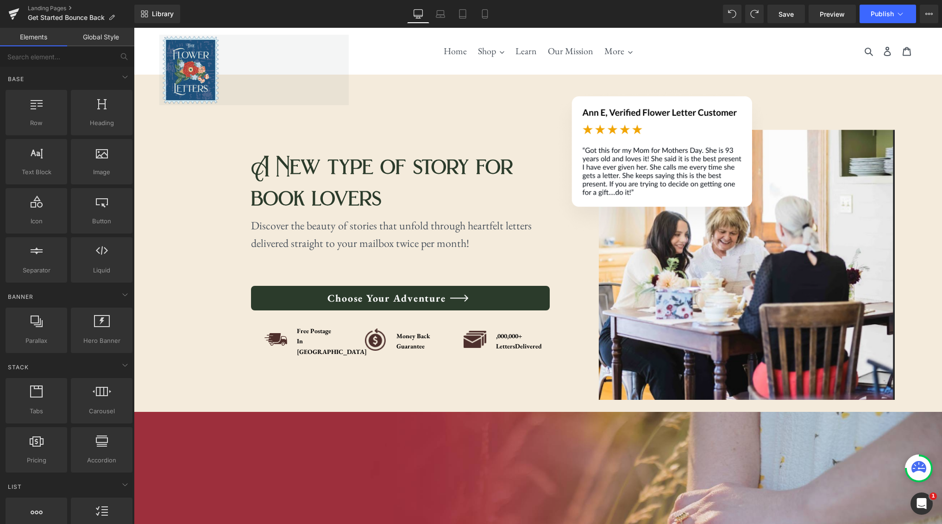
click at [35, 32] on link "Elements" at bounding box center [33, 37] width 67 height 19
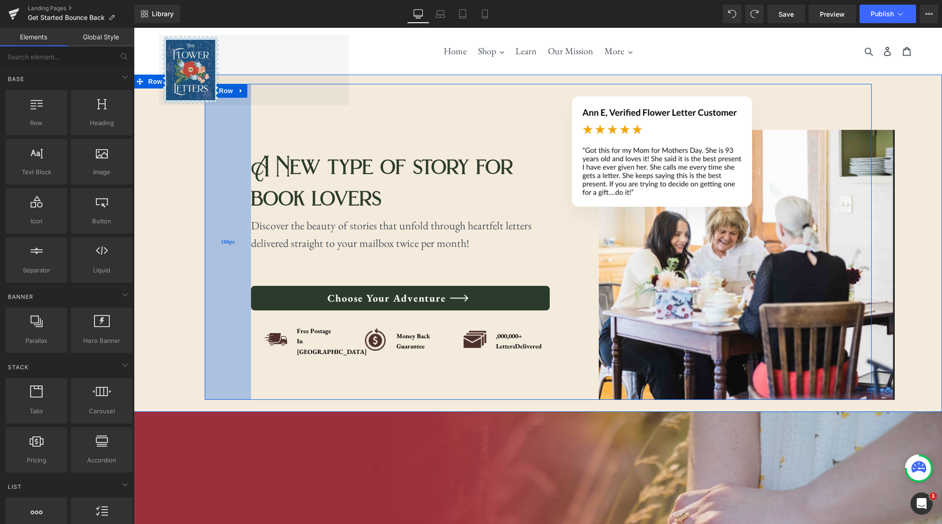
click at [218, 140] on div "100px" at bounding box center [228, 242] width 46 height 316
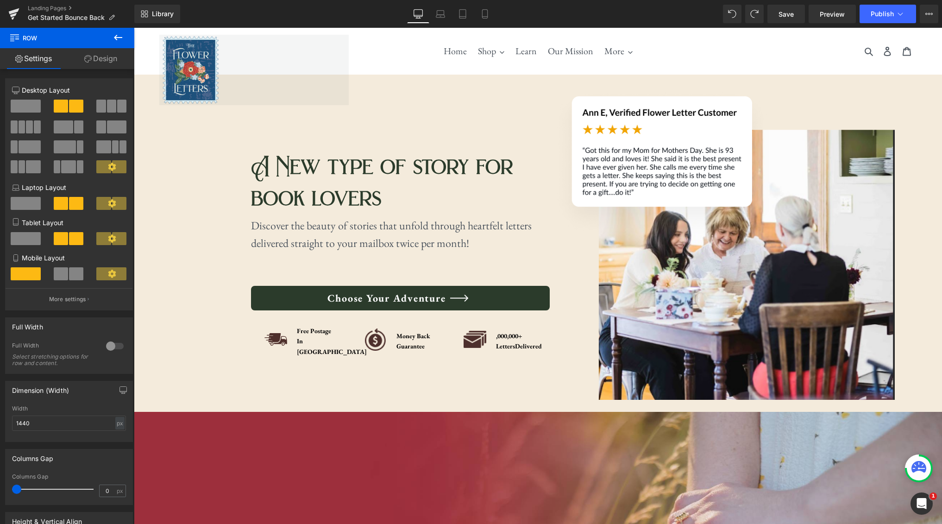
click at [115, 32] on icon at bounding box center [117, 37] width 11 height 11
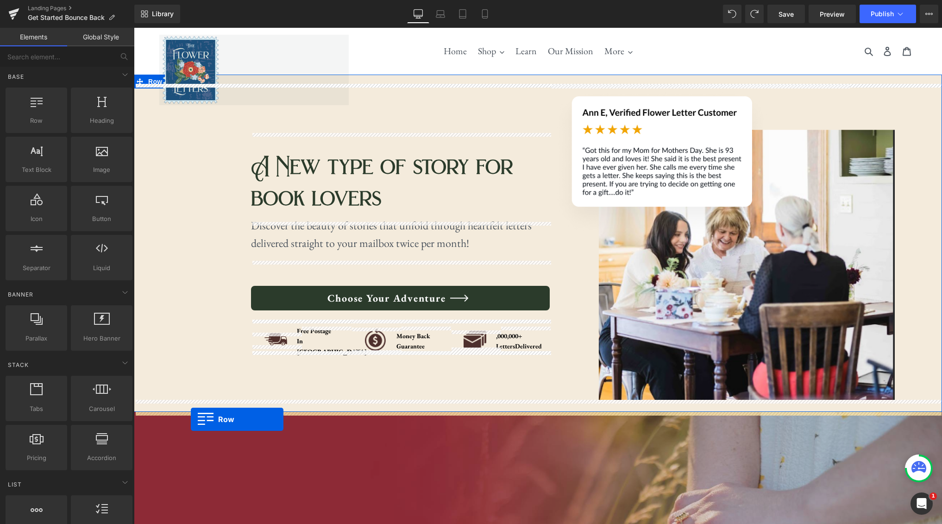
scroll to position [6, 0]
drag, startPoint x: 162, startPoint y: 131, endPoint x: 191, endPoint y: 419, distance: 289.8
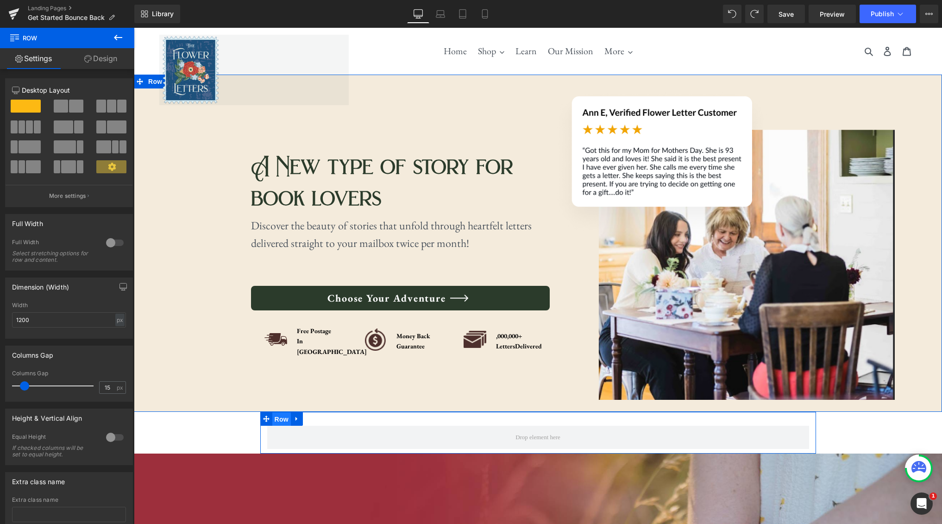
click at [286, 420] on span "Row" at bounding box center [281, 419] width 19 height 14
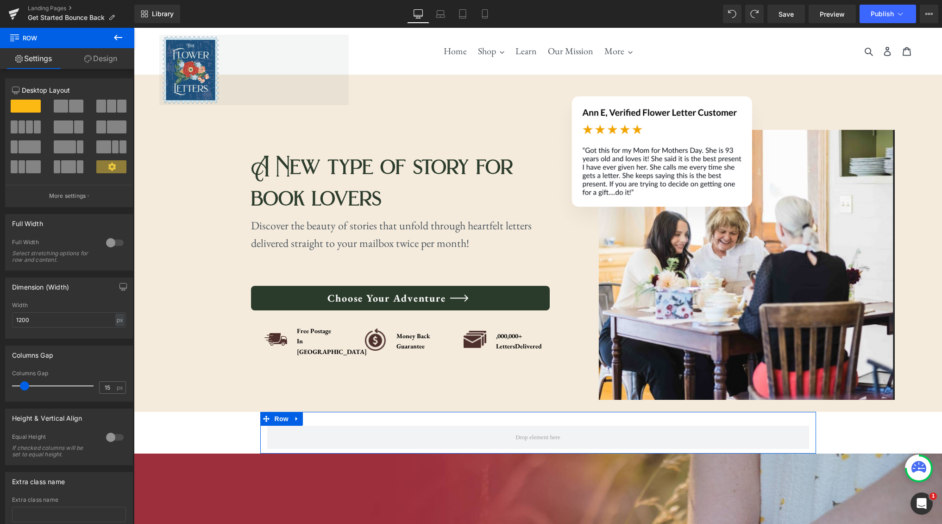
click at [111, 245] on div at bounding box center [115, 242] width 22 height 15
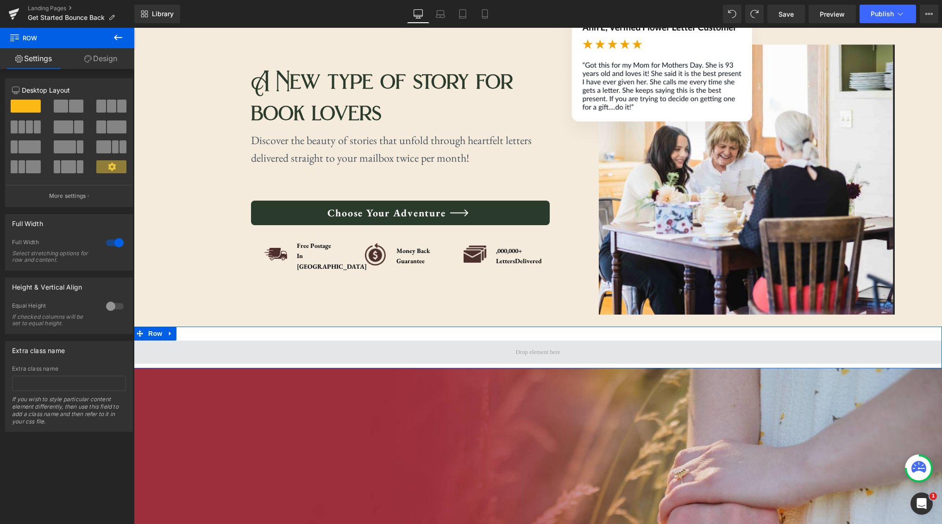
scroll to position [67, 0]
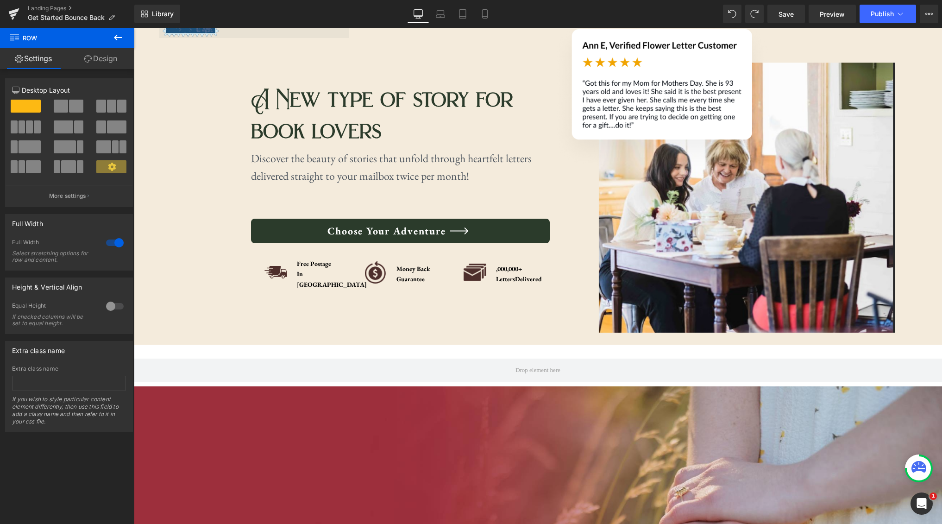
click at [122, 37] on icon at bounding box center [118, 38] width 8 height 6
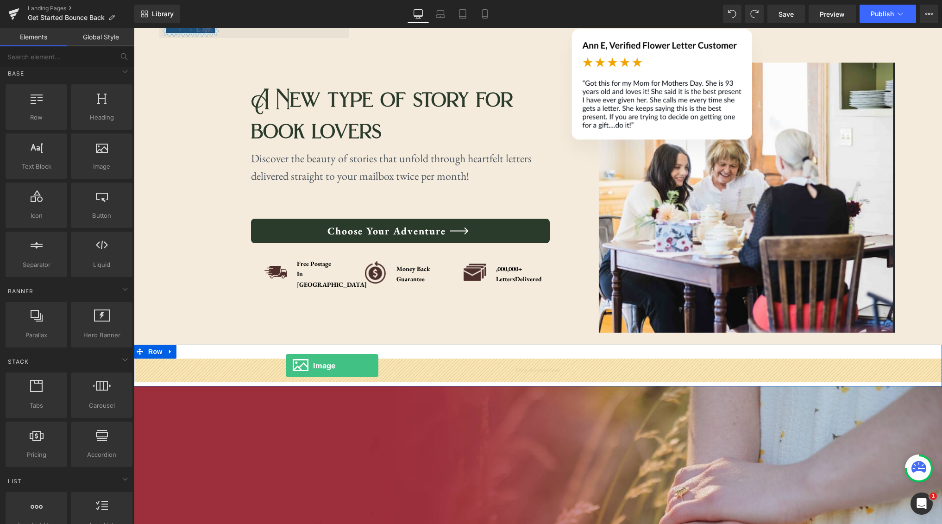
drag, startPoint x: 221, startPoint y: 181, endPoint x: 286, endPoint y: 365, distance: 195.7
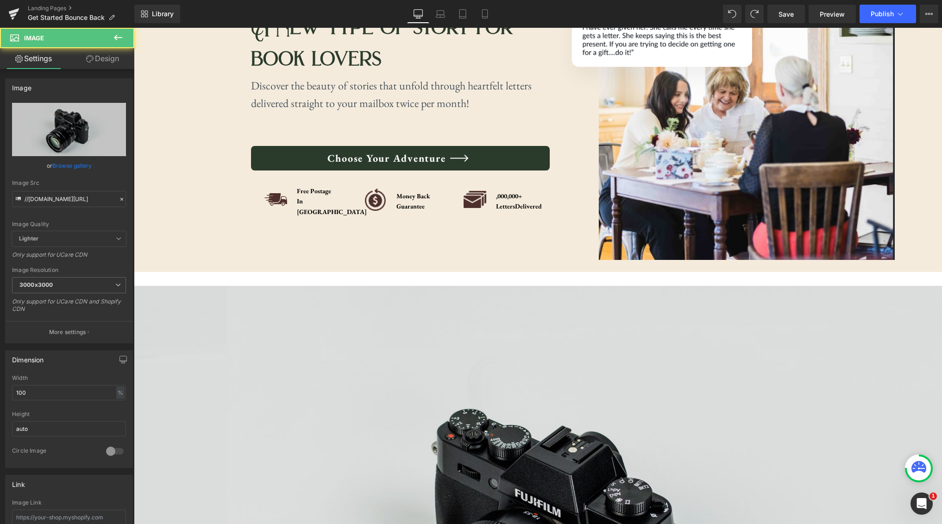
scroll to position [300, 0]
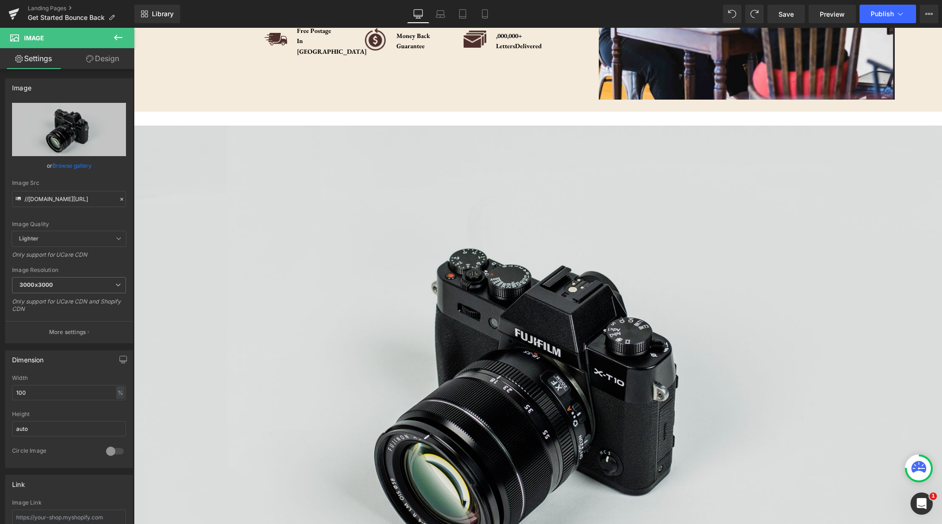
click at [441, 392] on img at bounding box center [538, 392] width 808 height 535
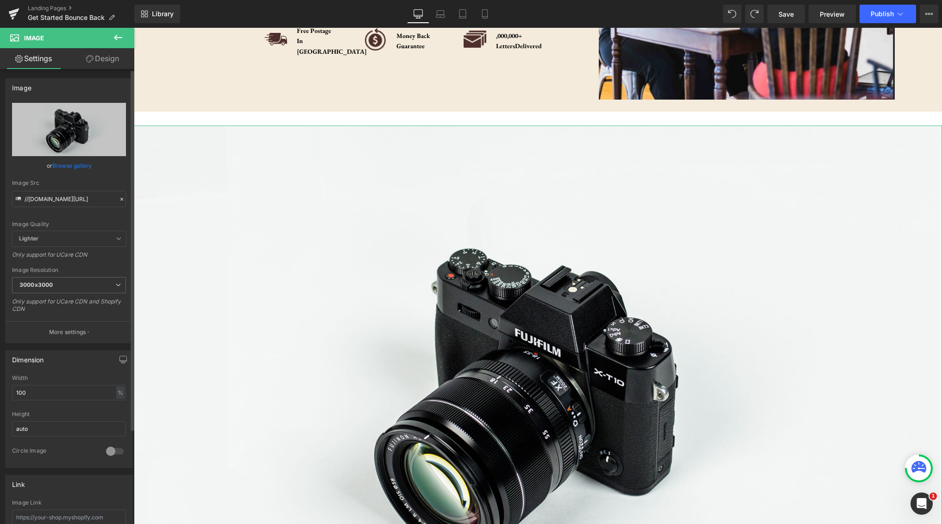
click at [67, 167] on link "Browse gallery" at bounding box center [71, 165] width 39 height 16
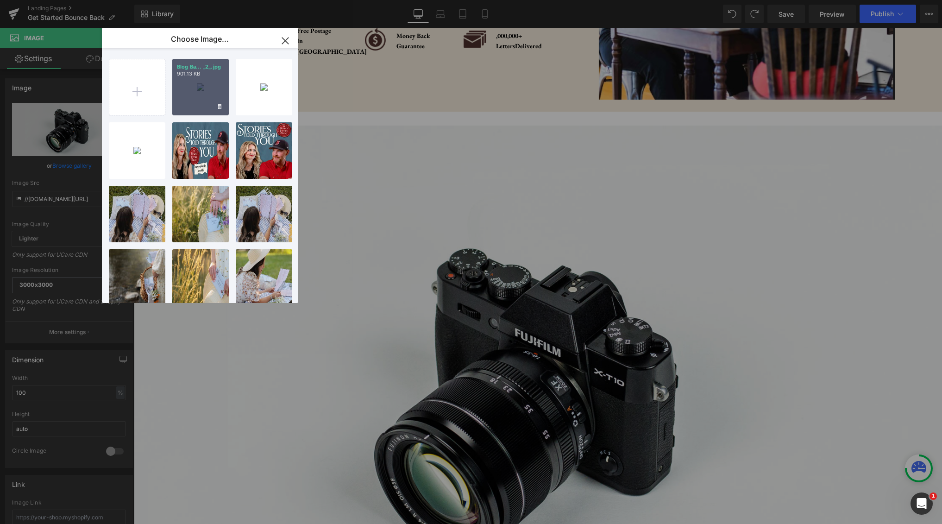
click at [206, 91] on div "Blog Ba... _2_.jpg 901.13 KB" at bounding box center [200, 87] width 56 height 56
type input "[URL][DOMAIN_NAME]"
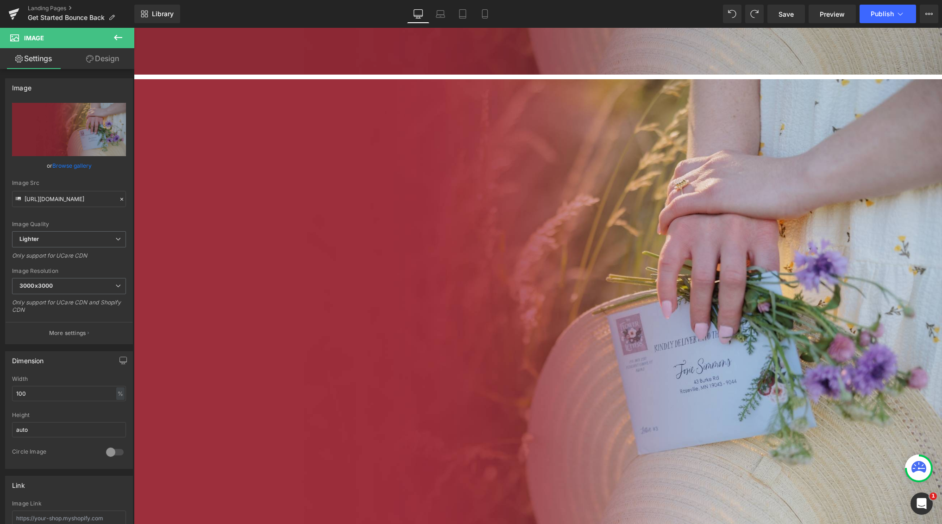
scroll to position [652, 0]
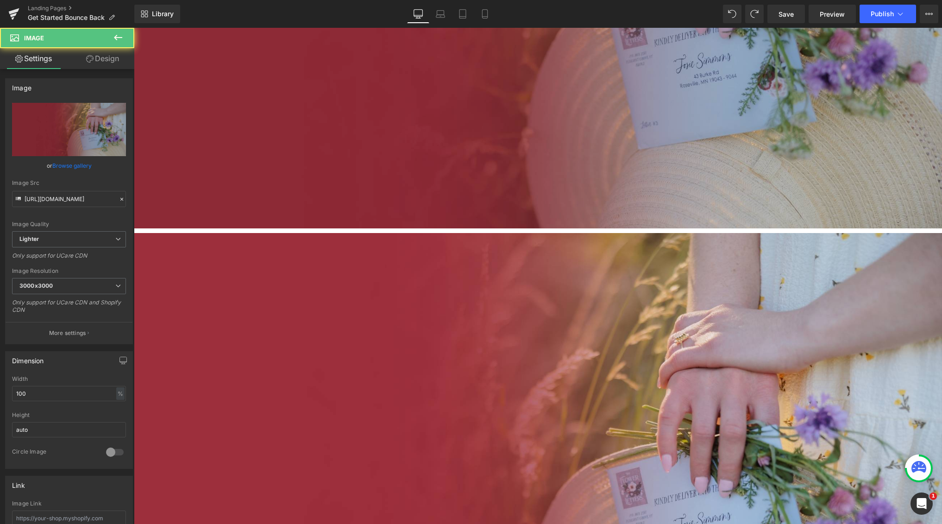
click at [404, 284] on img at bounding box center [538, 460] width 808 height 455
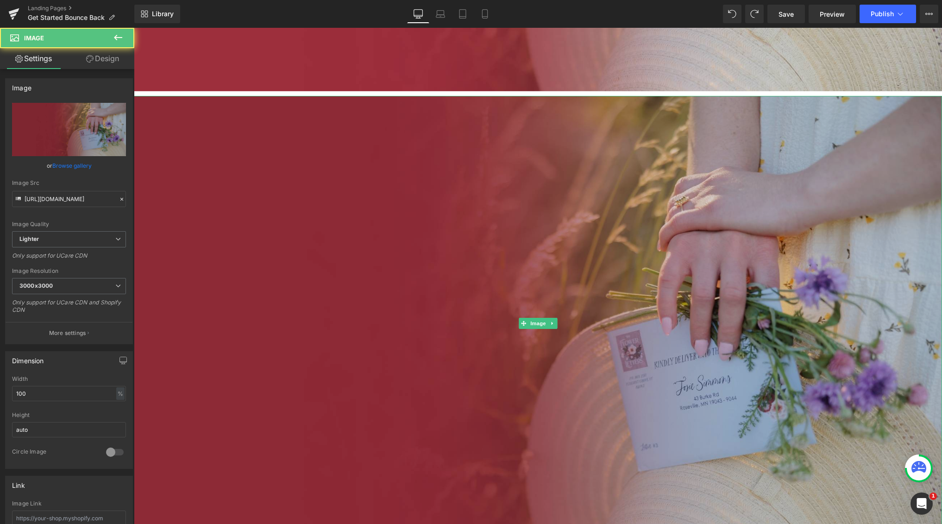
scroll to position [811, 0]
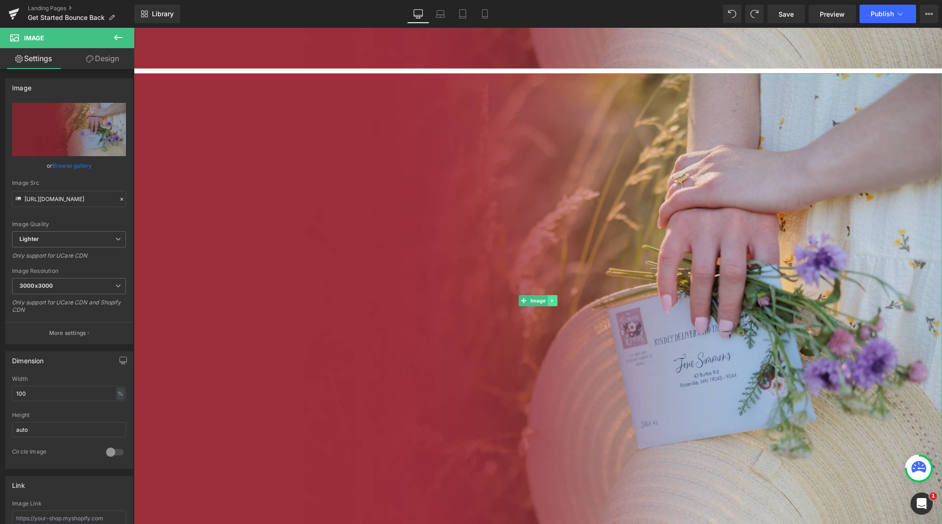
click at [552, 299] on icon at bounding box center [551, 300] width 1 height 3
click at [560, 302] on link at bounding box center [557, 300] width 10 height 11
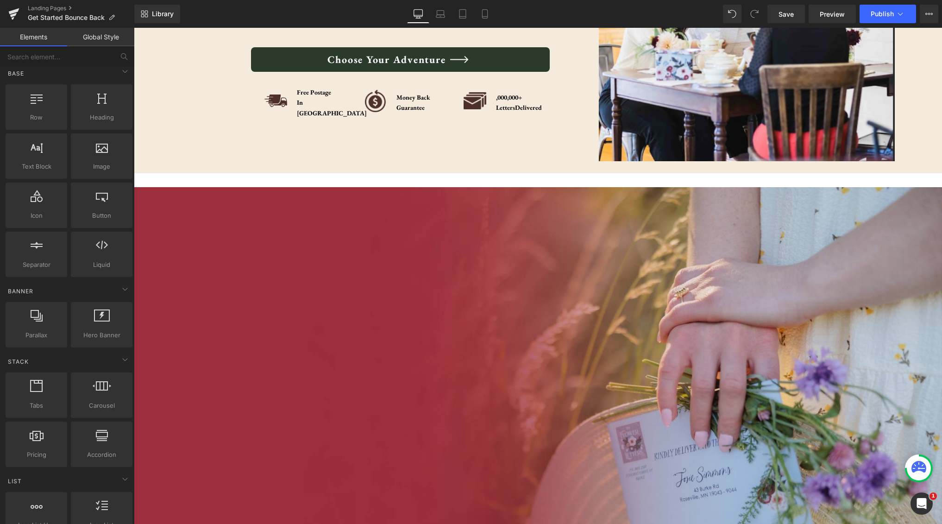
scroll to position [325, 0]
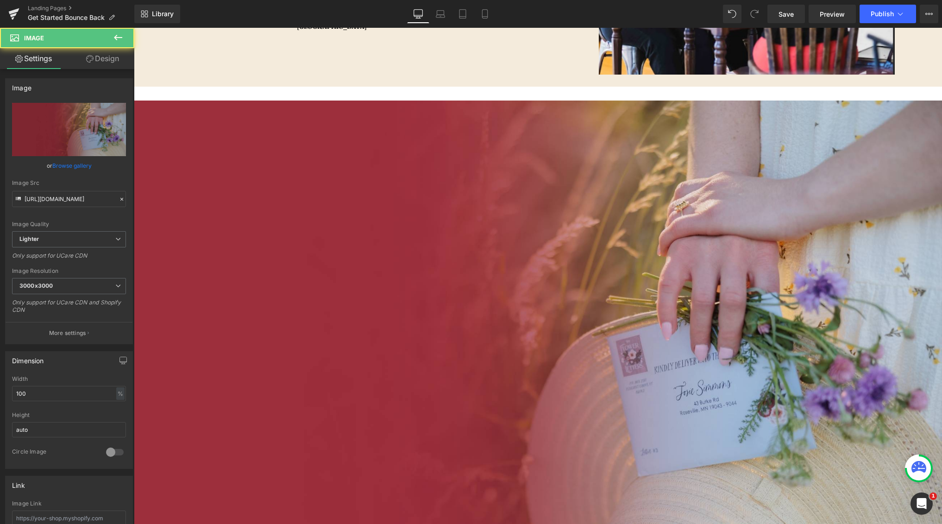
click at [517, 275] on img at bounding box center [538, 327] width 808 height 455
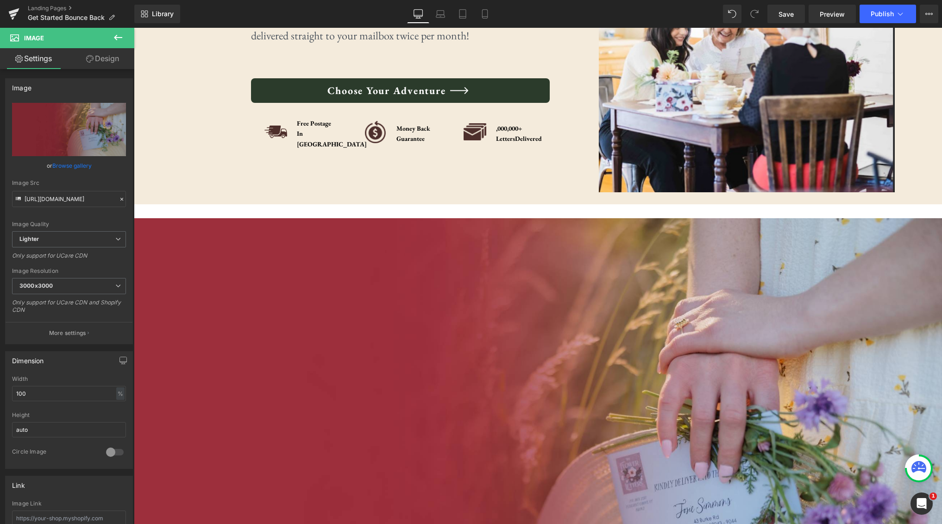
scroll to position [234, 0]
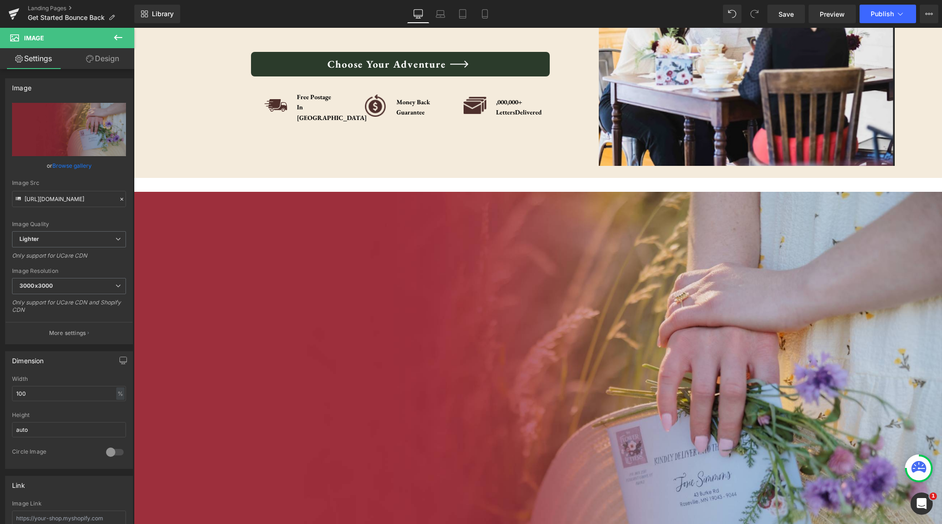
click at [117, 37] on icon at bounding box center [117, 37] width 11 height 11
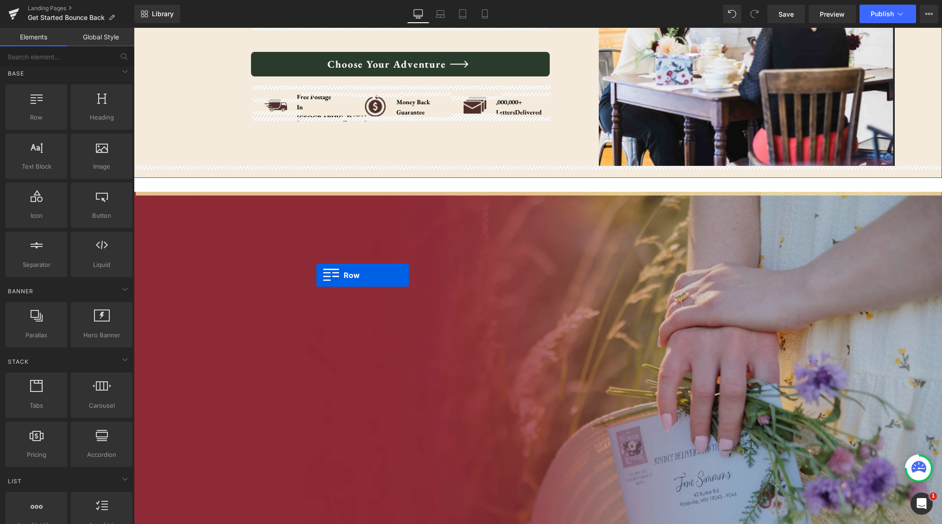
drag, startPoint x: 167, startPoint y: 150, endPoint x: 316, endPoint y: 275, distance: 194.6
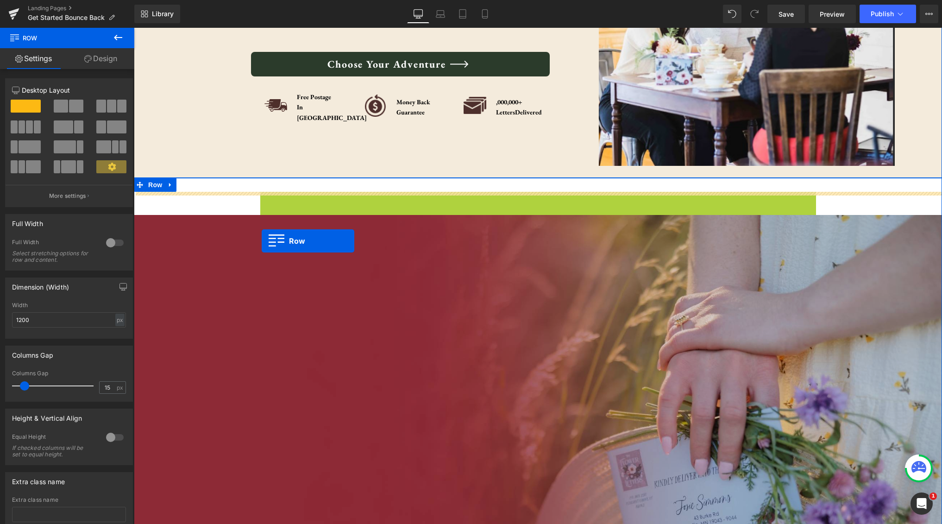
drag, startPoint x: 265, startPoint y: 199, endPoint x: 262, endPoint y: 241, distance: 41.8
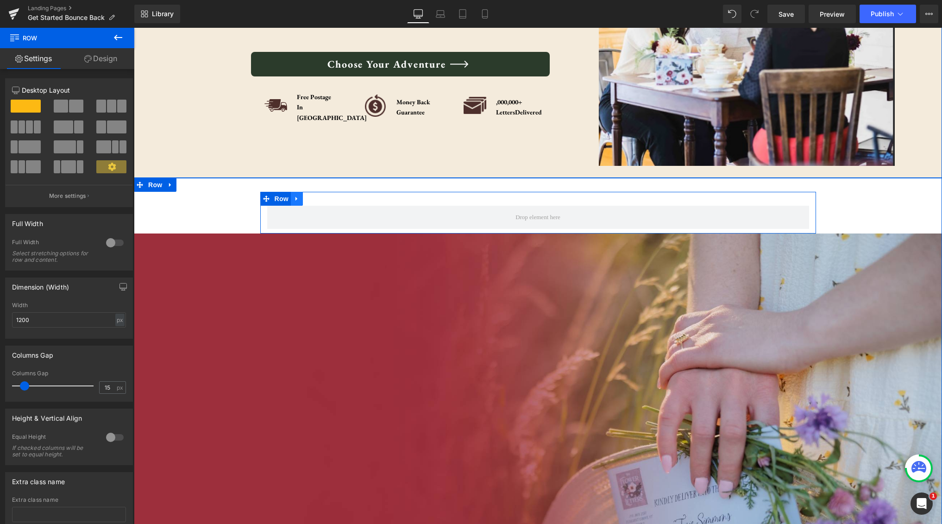
click at [299, 199] on icon at bounding box center [296, 198] width 6 height 7
click at [318, 201] on icon at bounding box center [321, 198] width 6 height 7
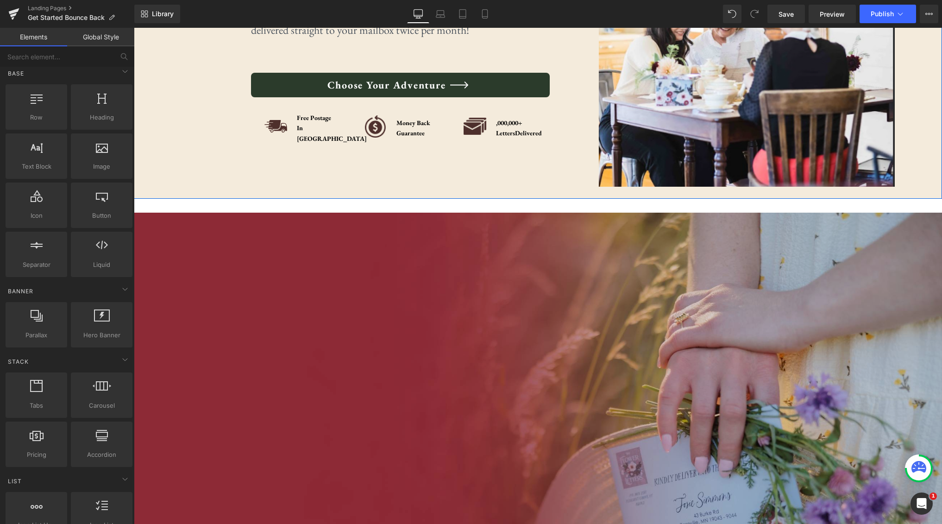
scroll to position [243, 0]
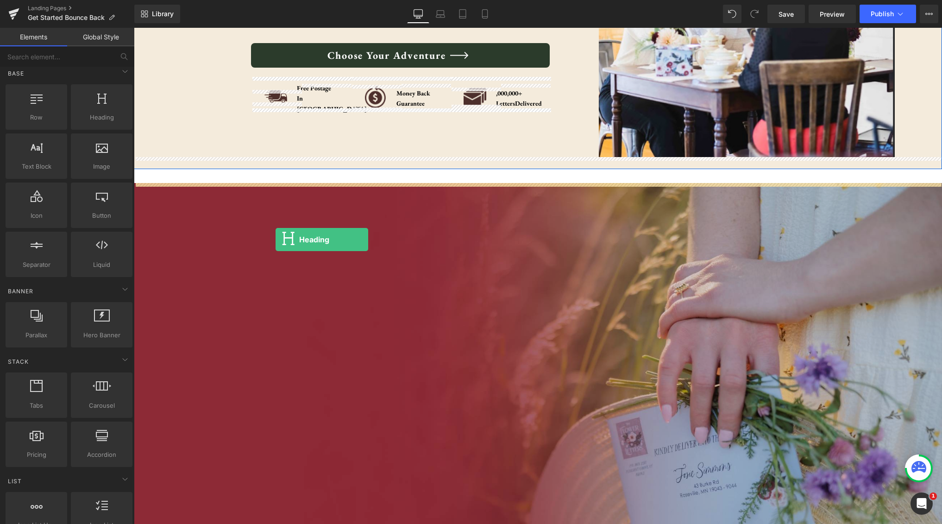
drag, startPoint x: 231, startPoint y: 124, endPoint x: 275, endPoint y: 239, distance: 123.8
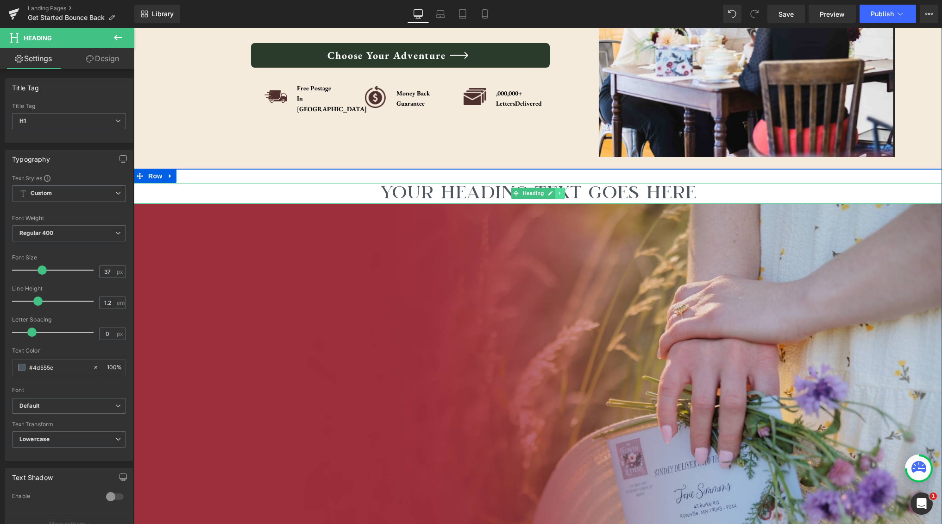
click at [562, 192] on icon at bounding box center [559, 193] width 5 height 6
click at [570, 195] on link at bounding box center [574, 192] width 10 height 11
click at [649, 190] on h1 "Your heading text goes here" at bounding box center [538, 193] width 808 height 20
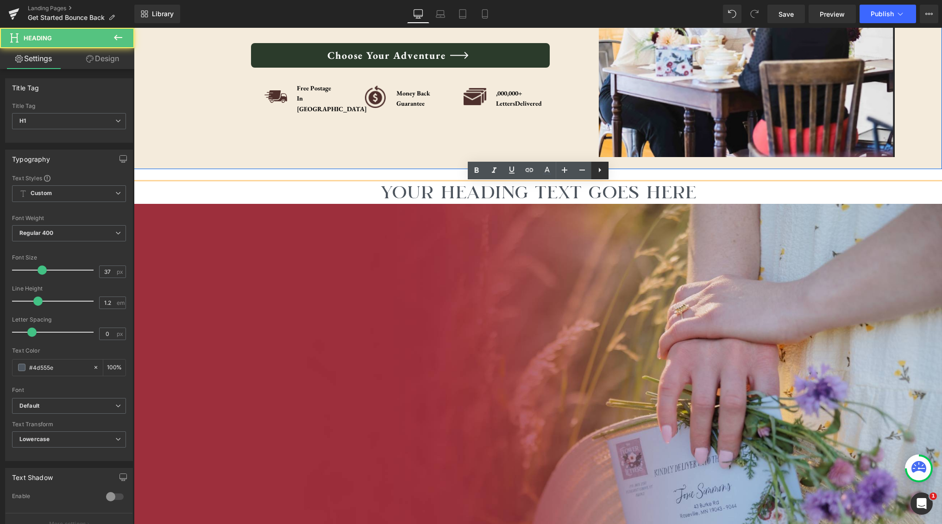
click at [600, 174] on icon at bounding box center [599, 169] width 11 height 11
click at [723, 193] on h1 "Your heading text goes here" at bounding box center [538, 193] width 808 height 20
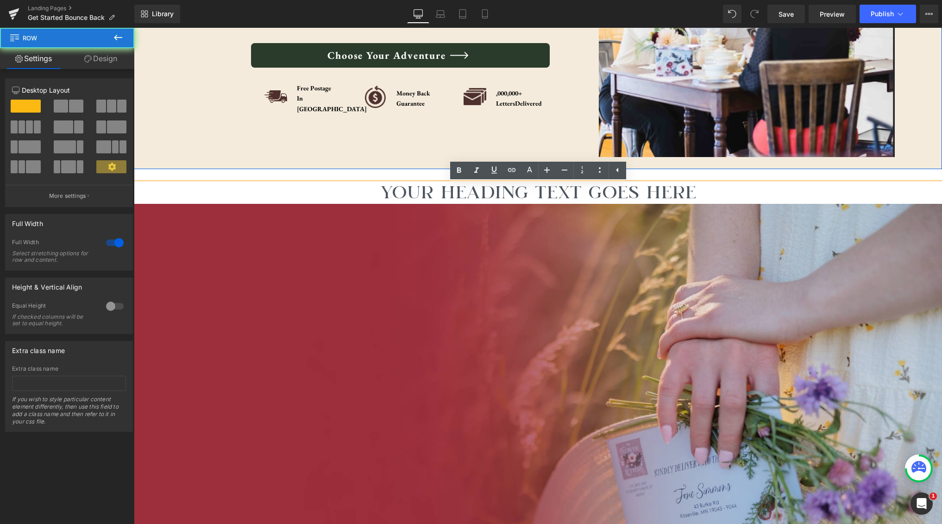
click at [793, 171] on div "Your heading text goes here Heading Image Row" at bounding box center [538, 415] width 808 height 493
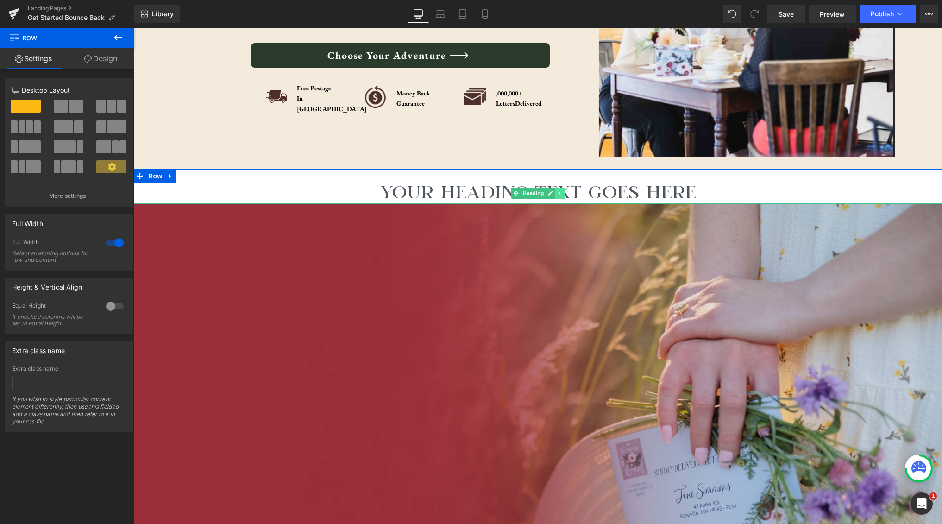
click at [560, 191] on icon at bounding box center [559, 193] width 5 height 6
click at [565, 194] on icon at bounding box center [564, 193] width 5 height 5
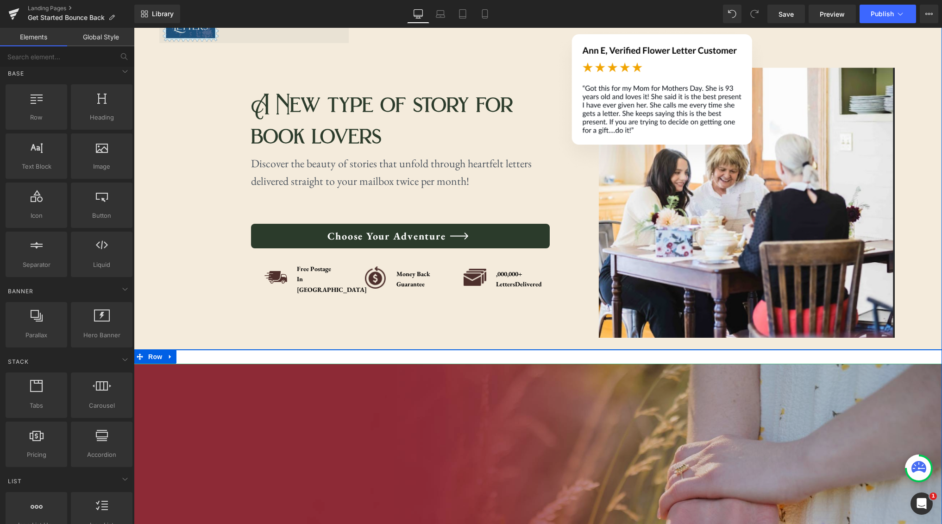
scroll to position [0, 0]
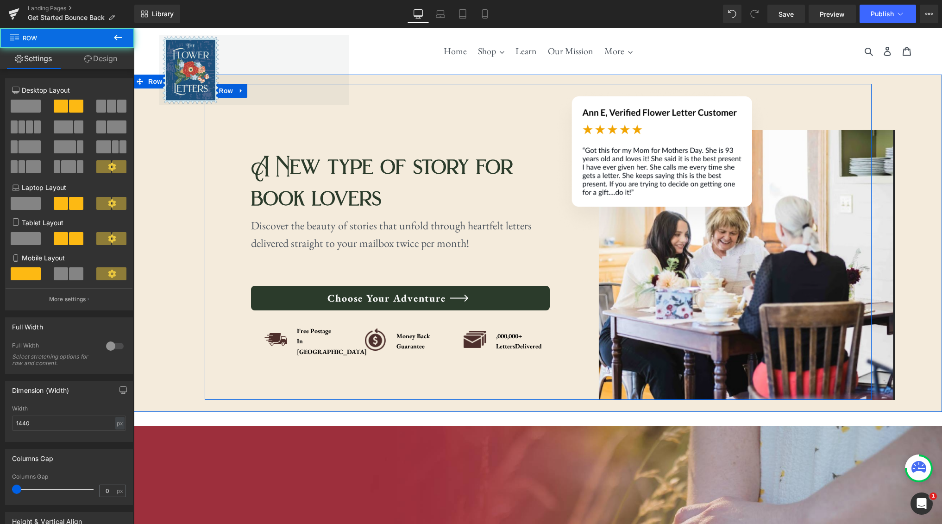
click at [503, 120] on div "A New type of story for book lovers Heading Discover the beauty of stories that…" at bounding box center [400, 242] width 299 height 315
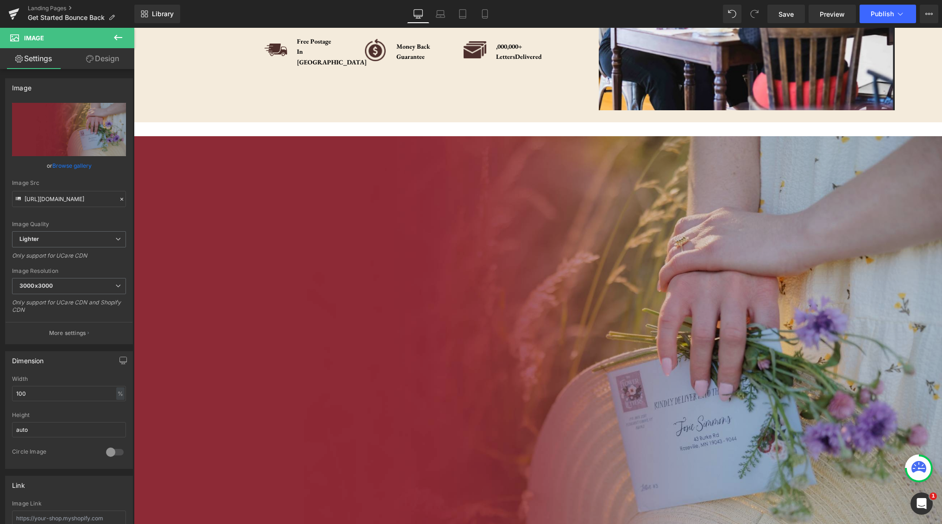
scroll to position [189, 0]
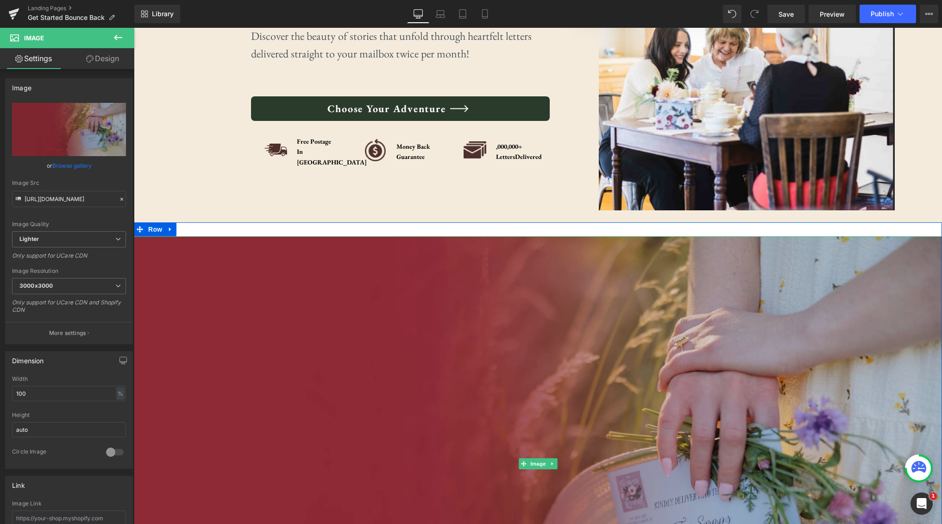
click at [333, 275] on img at bounding box center [538, 463] width 808 height 455
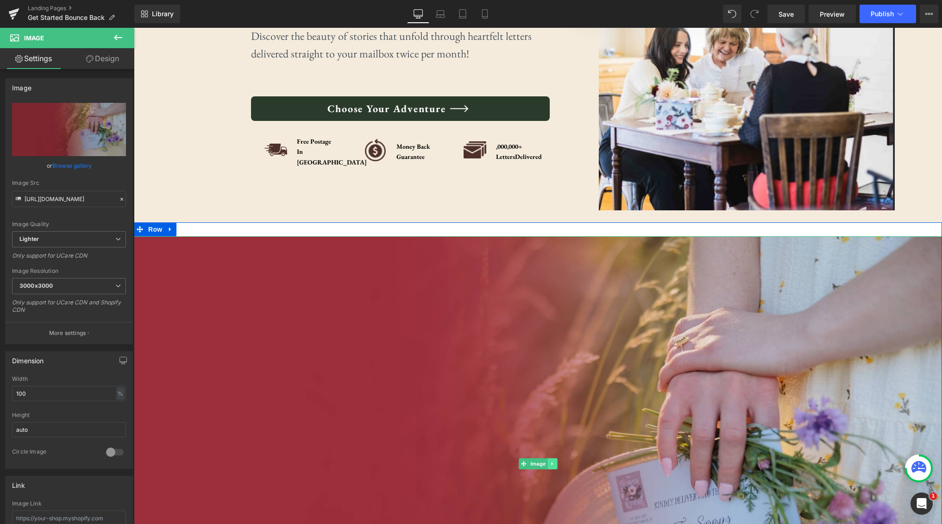
click at [555, 463] on icon at bounding box center [551, 464] width 5 height 6
click at [555, 463] on icon at bounding box center [556, 463] width 5 height 5
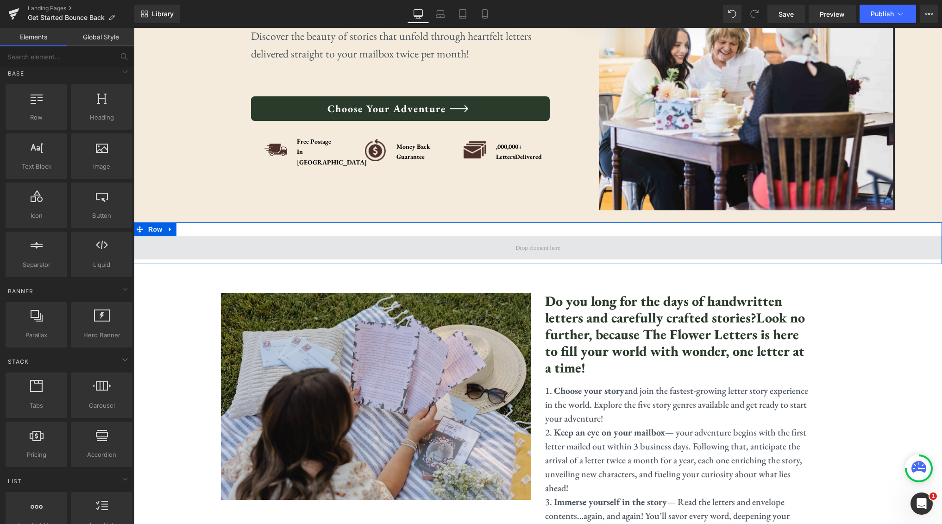
click at [518, 245] on span at bounding box center [537, 248] width 51 height 14
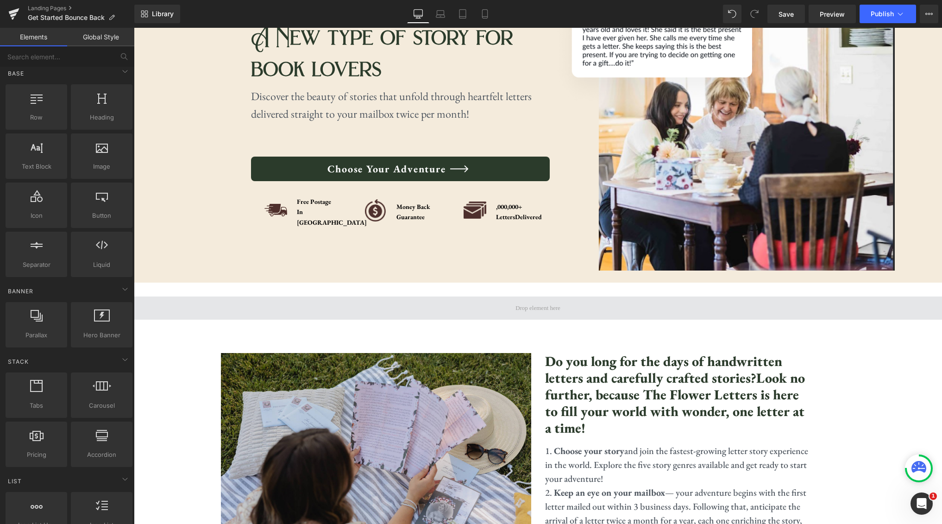
scroll to position [137, 0]
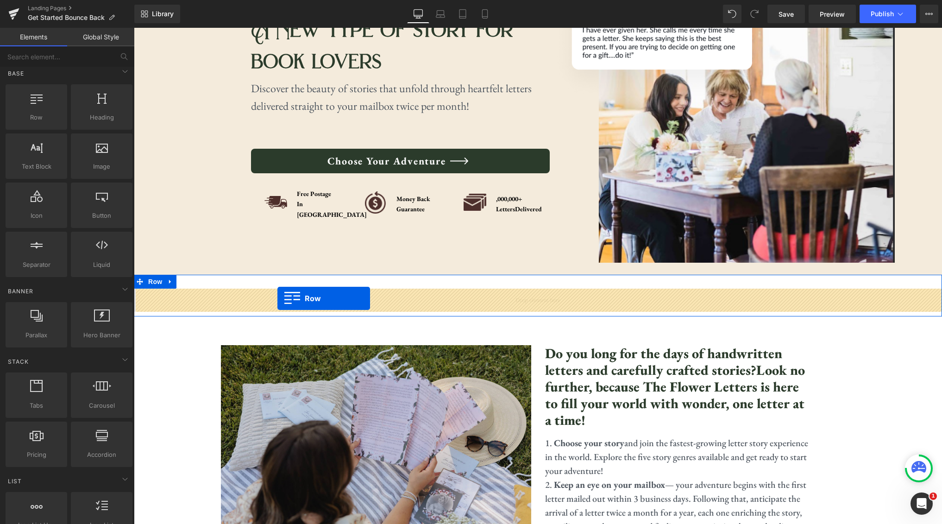
drag, startPoint x: 189, startPoint y: 146, endPoint x: 277, endPoint y: 298, distance: 175.9
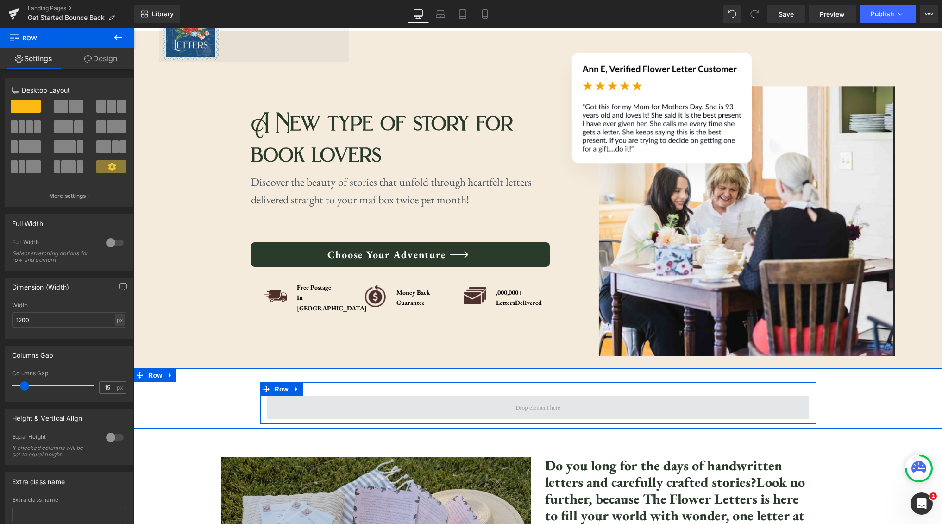
scroll to position [18, 0]
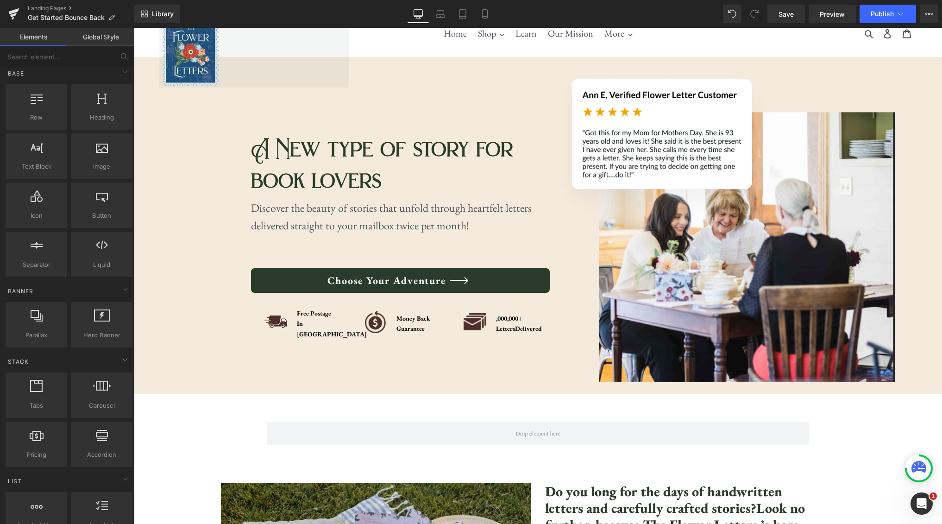
click at [243, 75] on link at bounding box center [253, 52] width 189 height 70
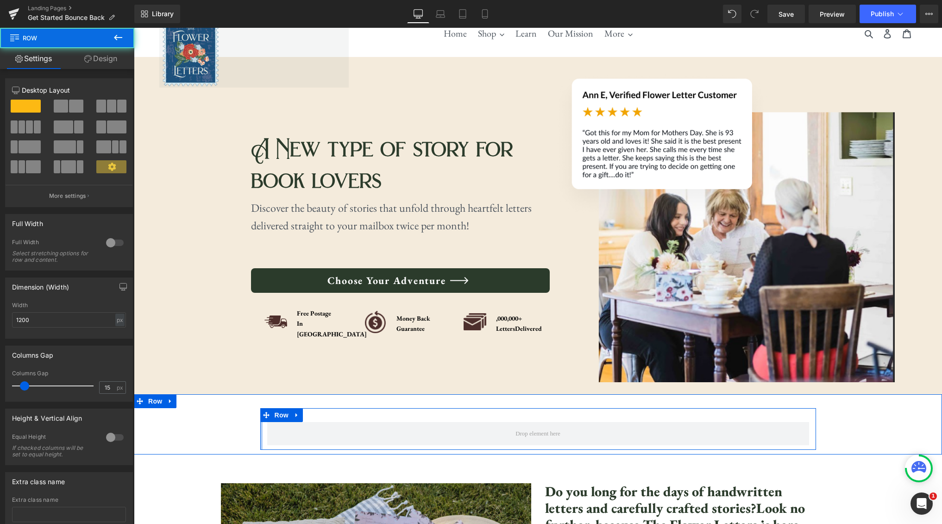
drag, startPoint x: 260, startPoint y: 428, endPoint x: 255, endPoint y: 430, distance: 5.4
click at [222, 429] on div "Row" at bounding box center [538, 429] width 808 height 42
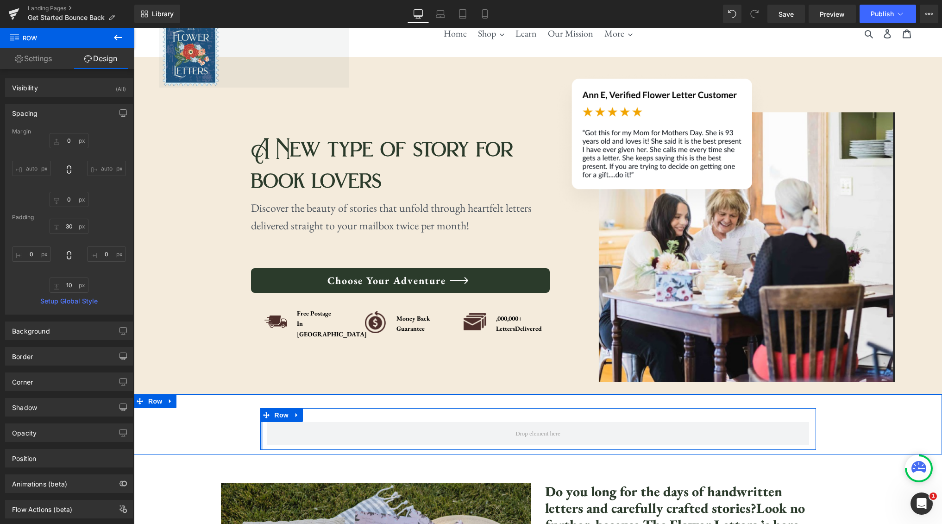
type input "0px"
drag, startPoint x: 261, startPoint y: 431, endPoint x: 244, endPoint y: 430, distance: 17.1
click at [244, 430] on div "Row" at bounding box center [538, 429] width 808 height 42
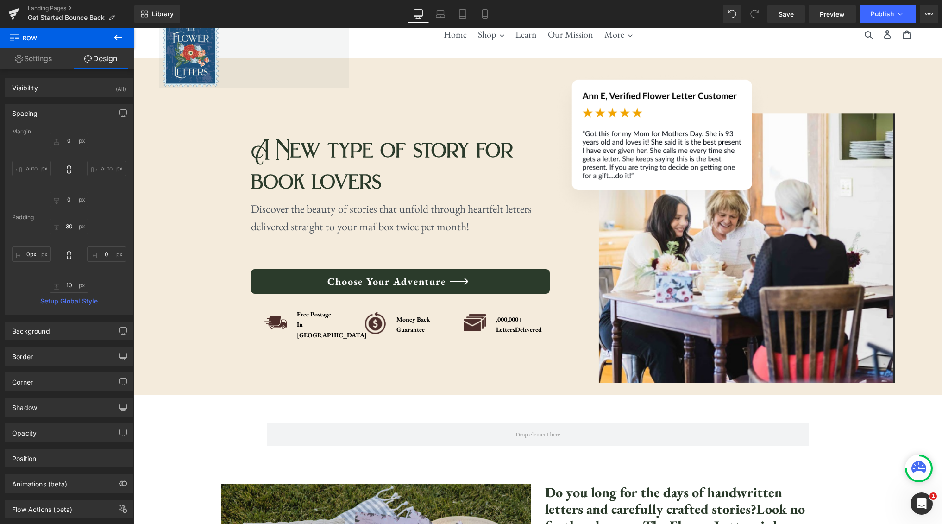
scroll to position [0, 0]
